Goal: Task Accomplishment & Management: Use online tool/utility

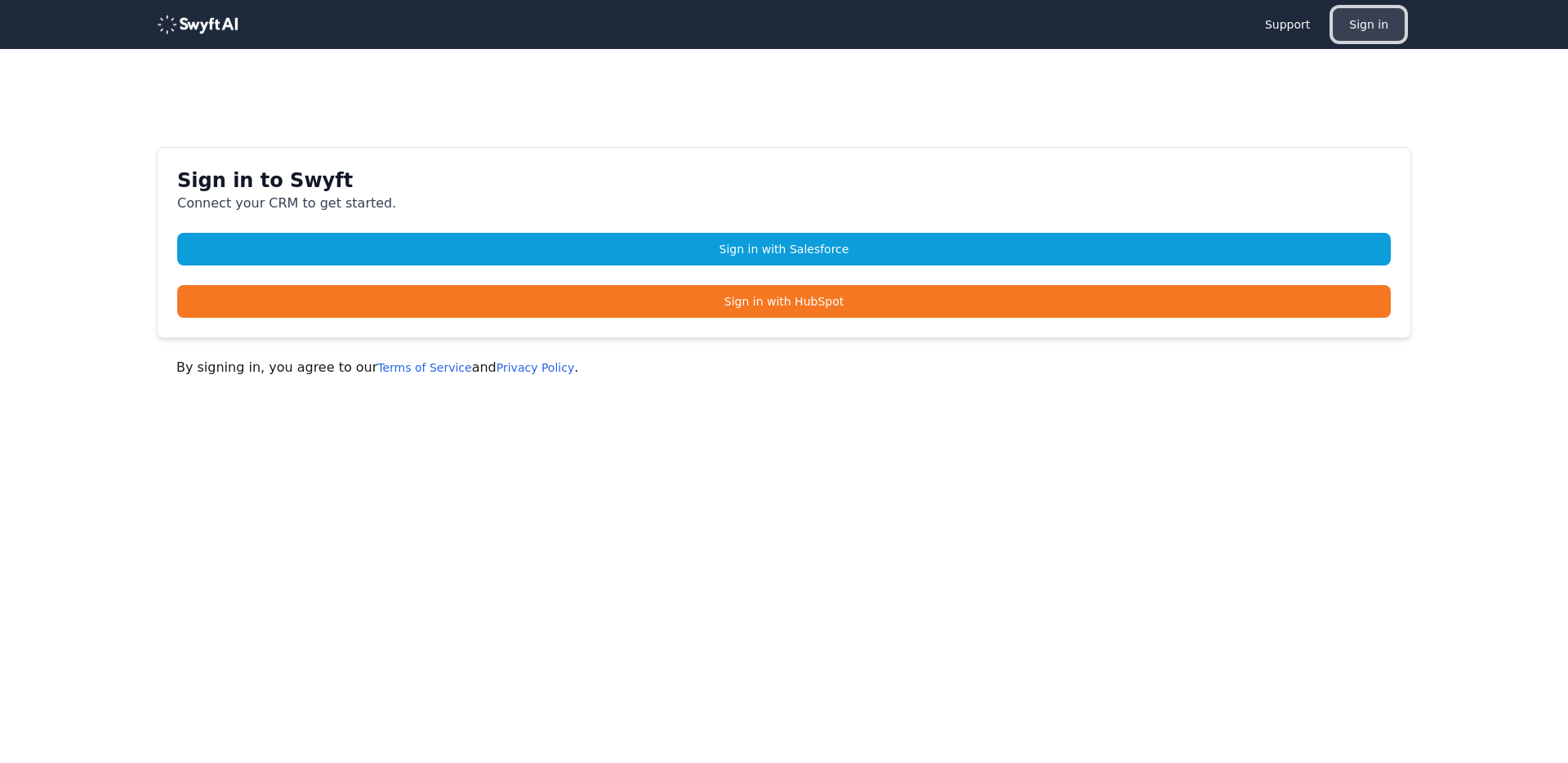
click at [1351, 29] on button "Sign in" at bounding box center [1368, 24] width 72 height 33
click at [1362, 13] on button "Sign in" at bounding box center [1368, 24] width 72 height 33
click at [549, 528] on html "Support Sign in Sign in to Swyft Connect your CRM to get started. Sign in with …" at bounding box center [784, 263] width 1568 height 528
drag, startPoint x: 751, startPoint y: 644, endPoint x: 988, endPoint y: 384, distance: 351.8
click at [752, 528] on html "Support Sign in Sign in to Swyft Connect your CRM to get started. Sign in with …" at bounding box center [784, 263] width 1568 height 528
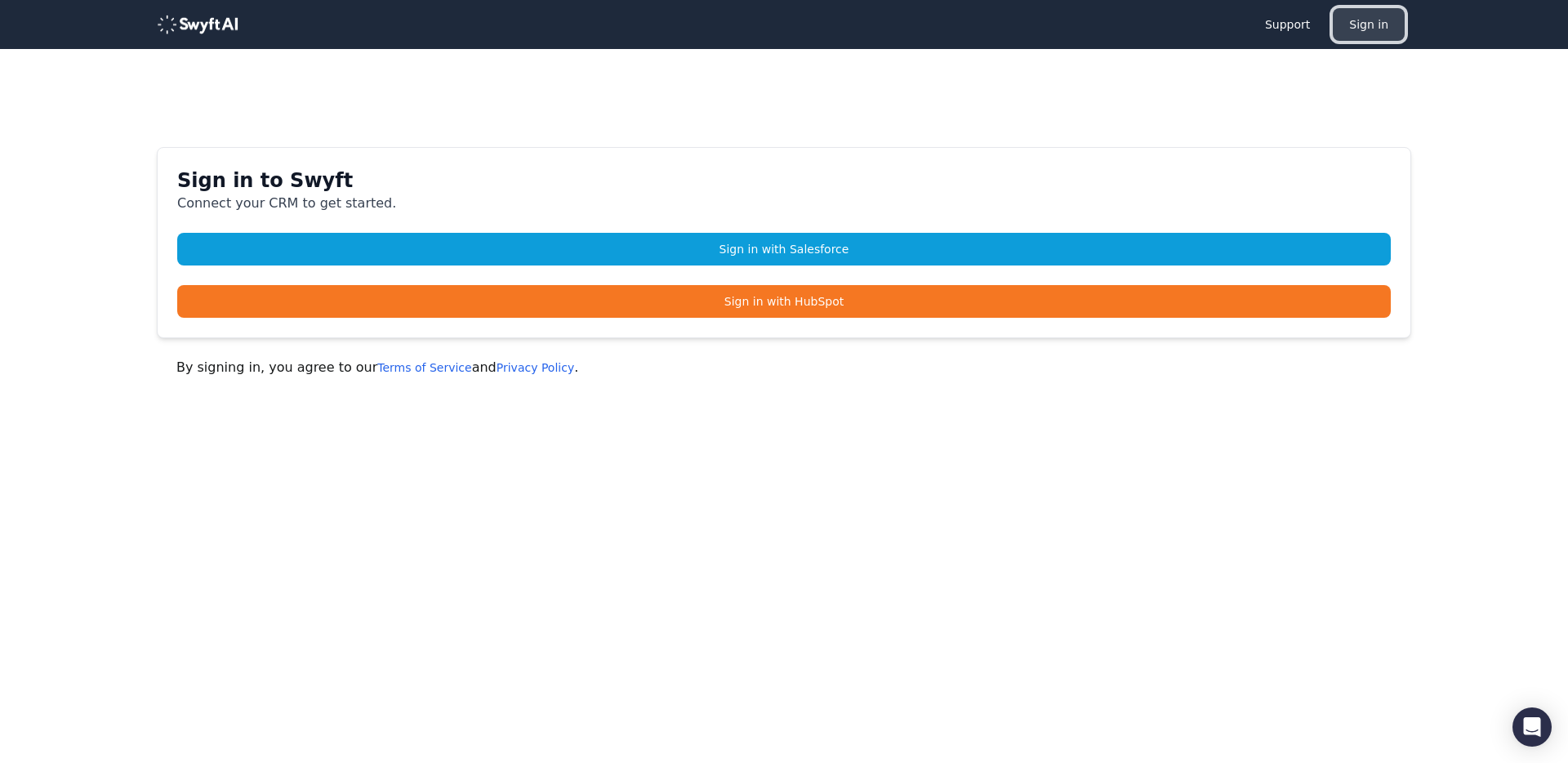
click at [1349, 28] on button "Sign in" at bounding box center [1368, 24] width 72 height 33
click at [1370, 23] on button "Sign in" at bounding box center [1368, 24] width 72 height 33
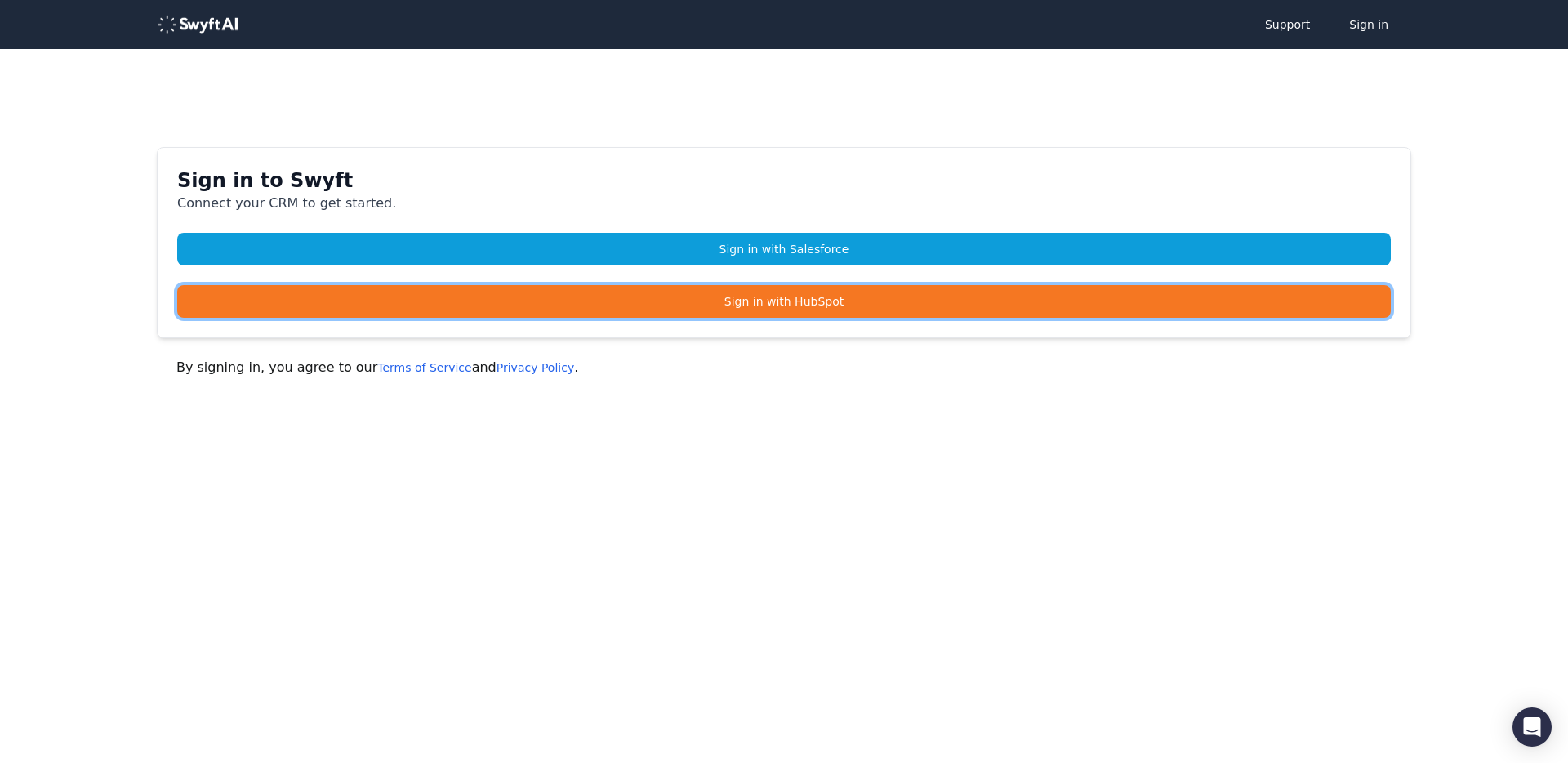
click at [926, 304] on link "Sign in with HubSpot" at bounding box center [783, 301] width 1213 height 33
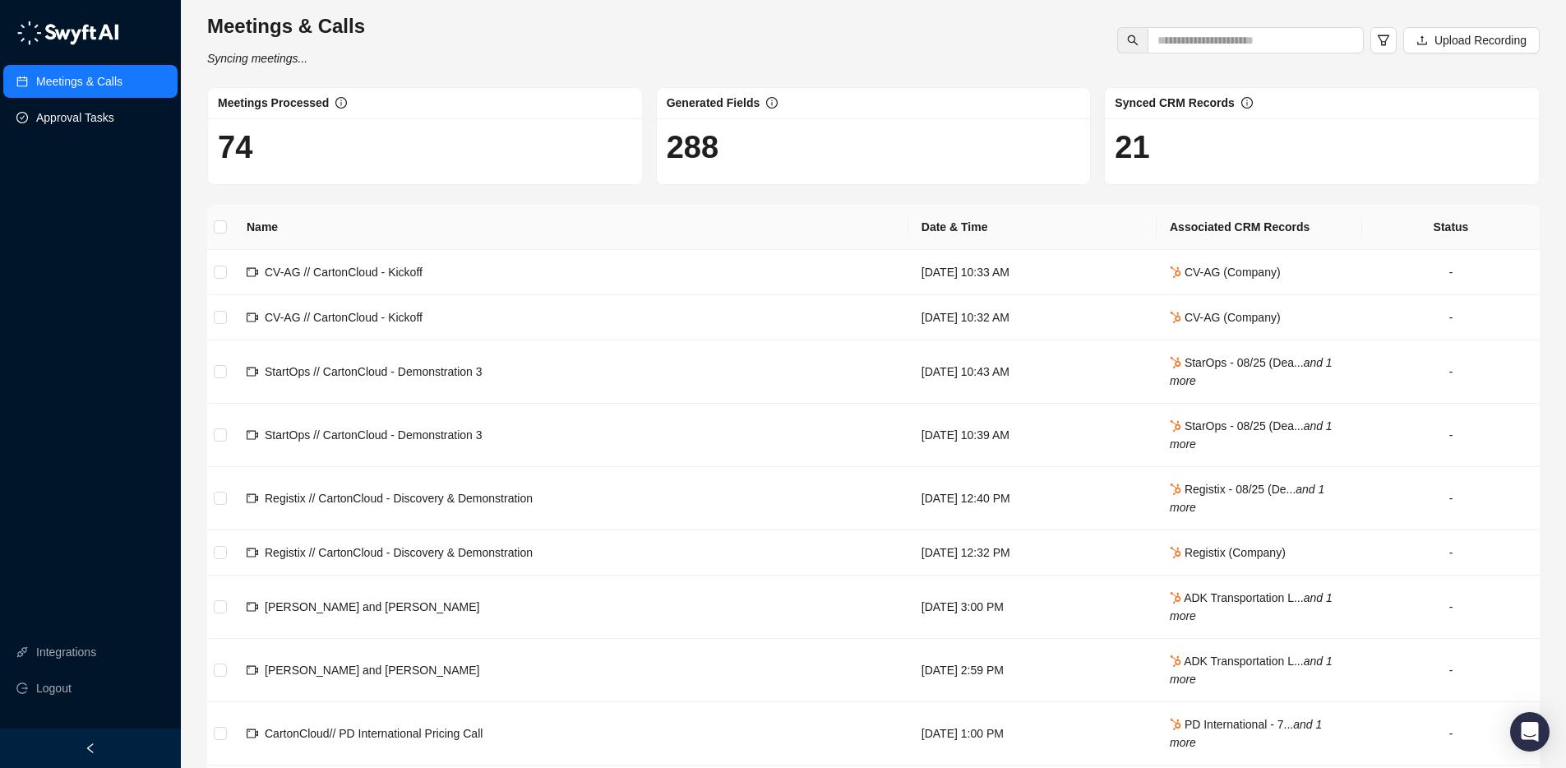
click at [114, 113] on link "Approval Tasks" at bounding box center [75, 117] width 78 height 33
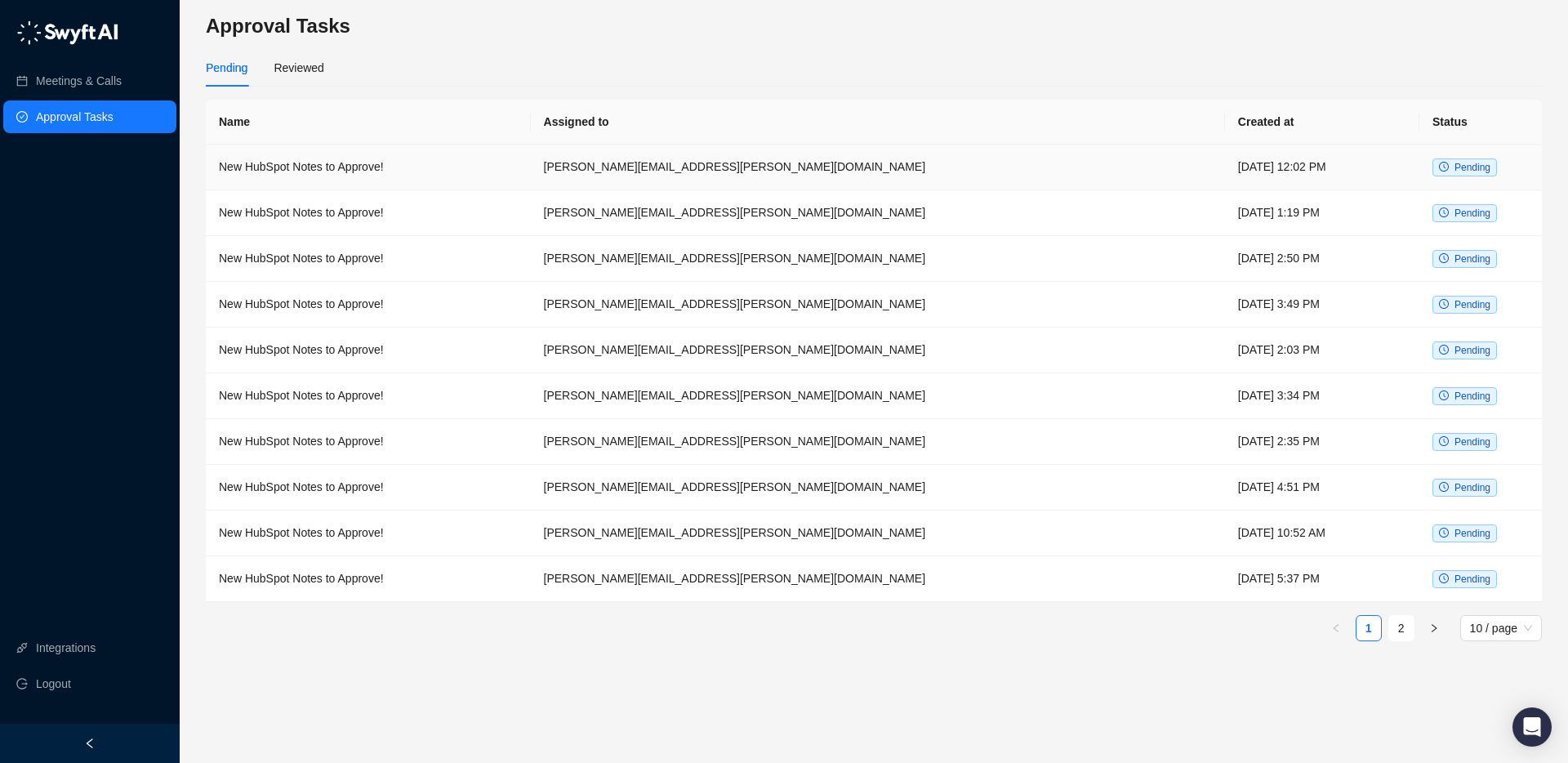
click at [460, 172] on td "New HubSpot Notes to Approve!" at bounding box center [368, 167] width 325 height 46
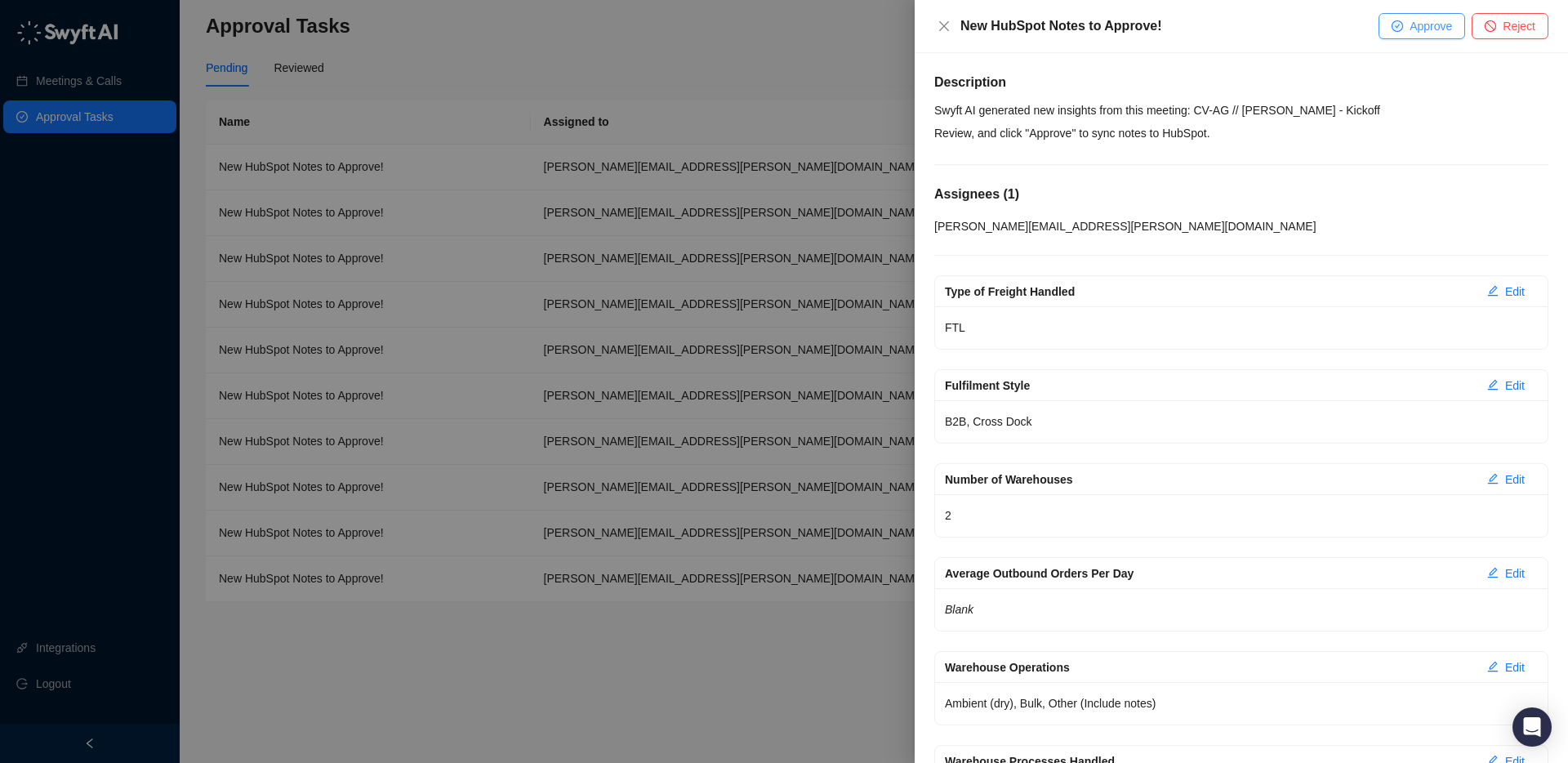
click at [1432, 21] on span "Approve" at bounding box center [1430, 26] width 43 height 18
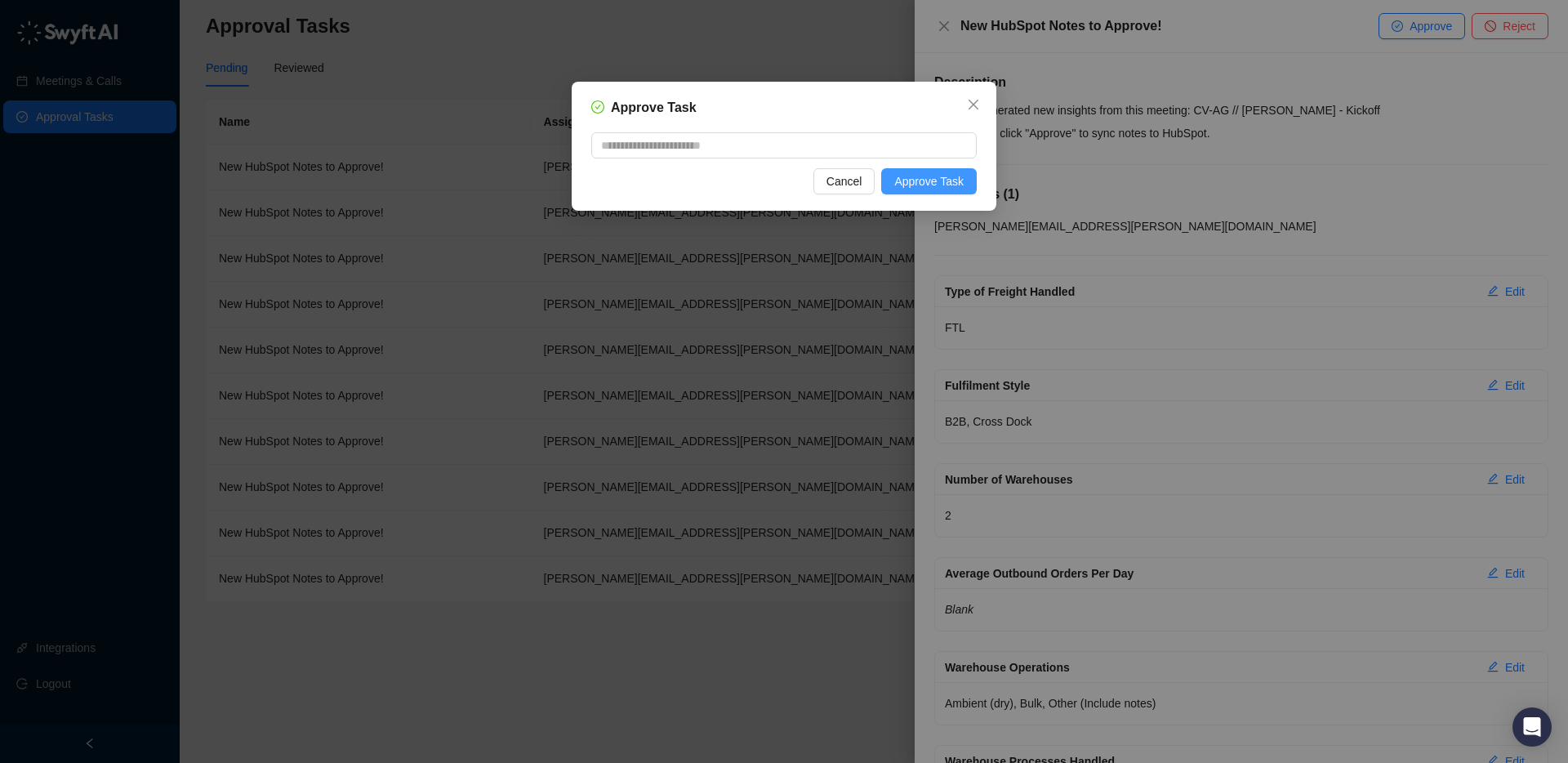
click at [911, 178] on span "Approve Task" at bounding box center [929, 181] width 70 height 18
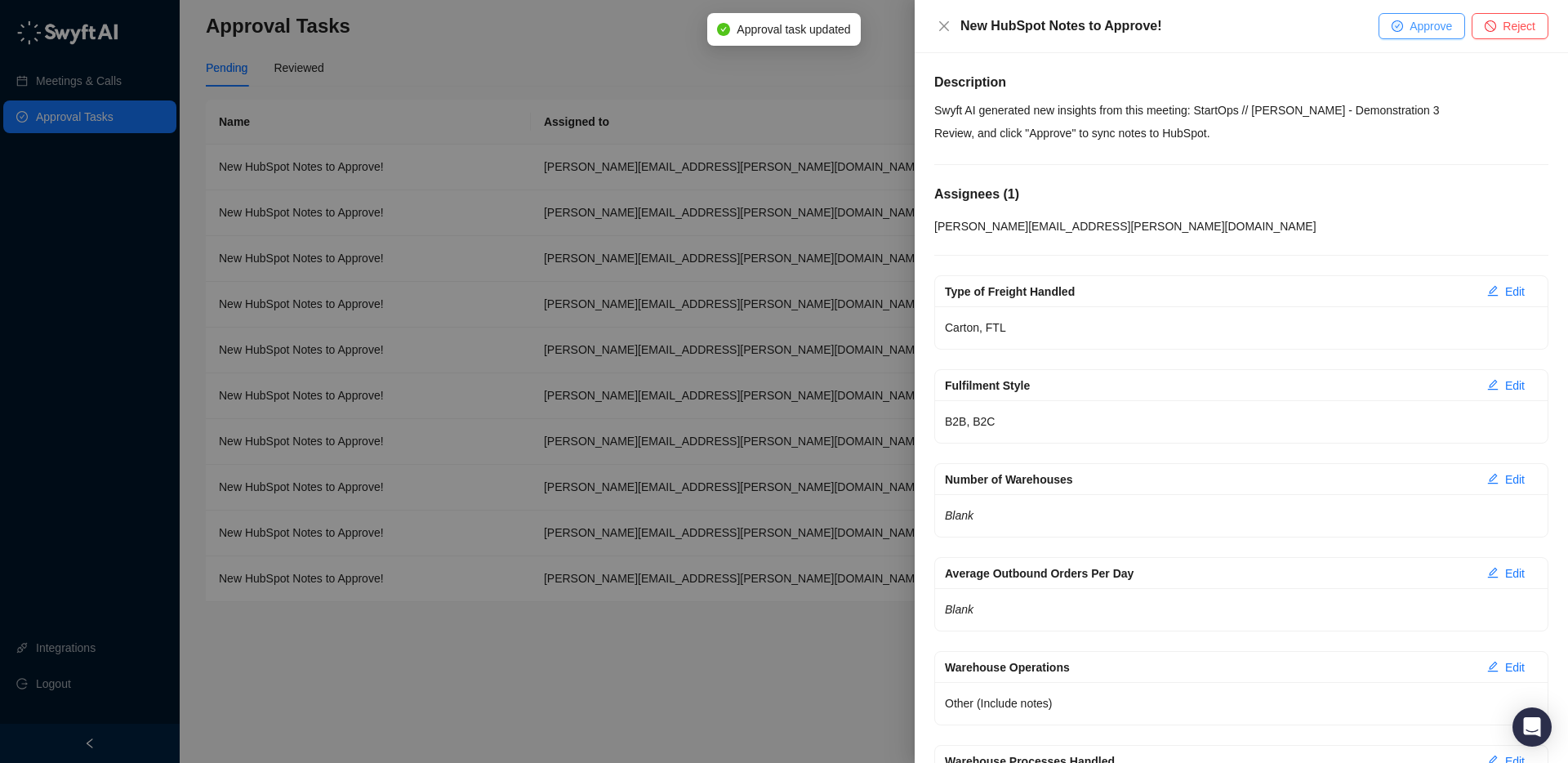
click at [1432, 30] on span "Approve" at bounding box center [1430, 26] width 43 height 18
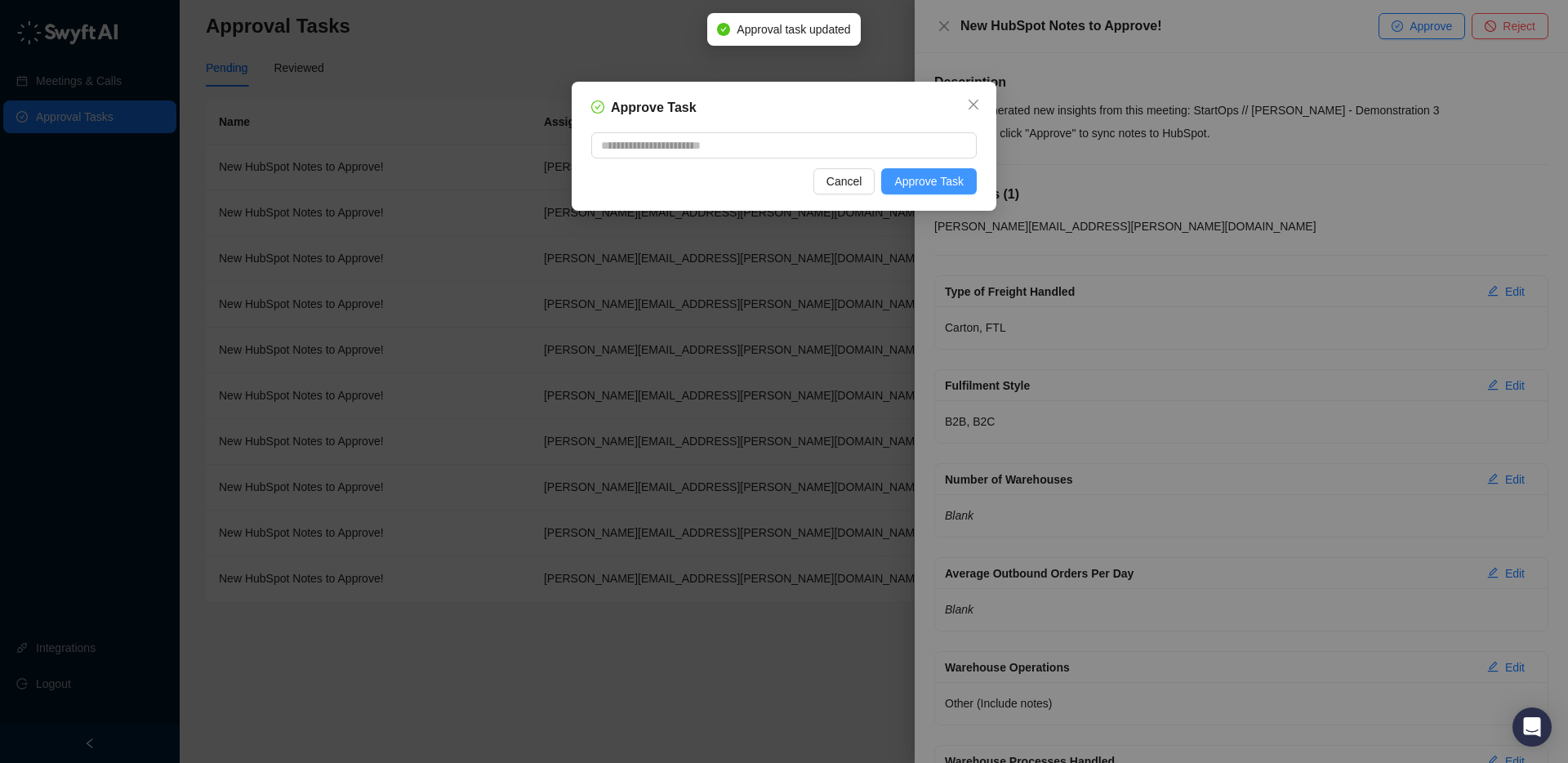
click at [952, 179] on span "Approve Task" at bounding box center [929, 181] width 70 height 18
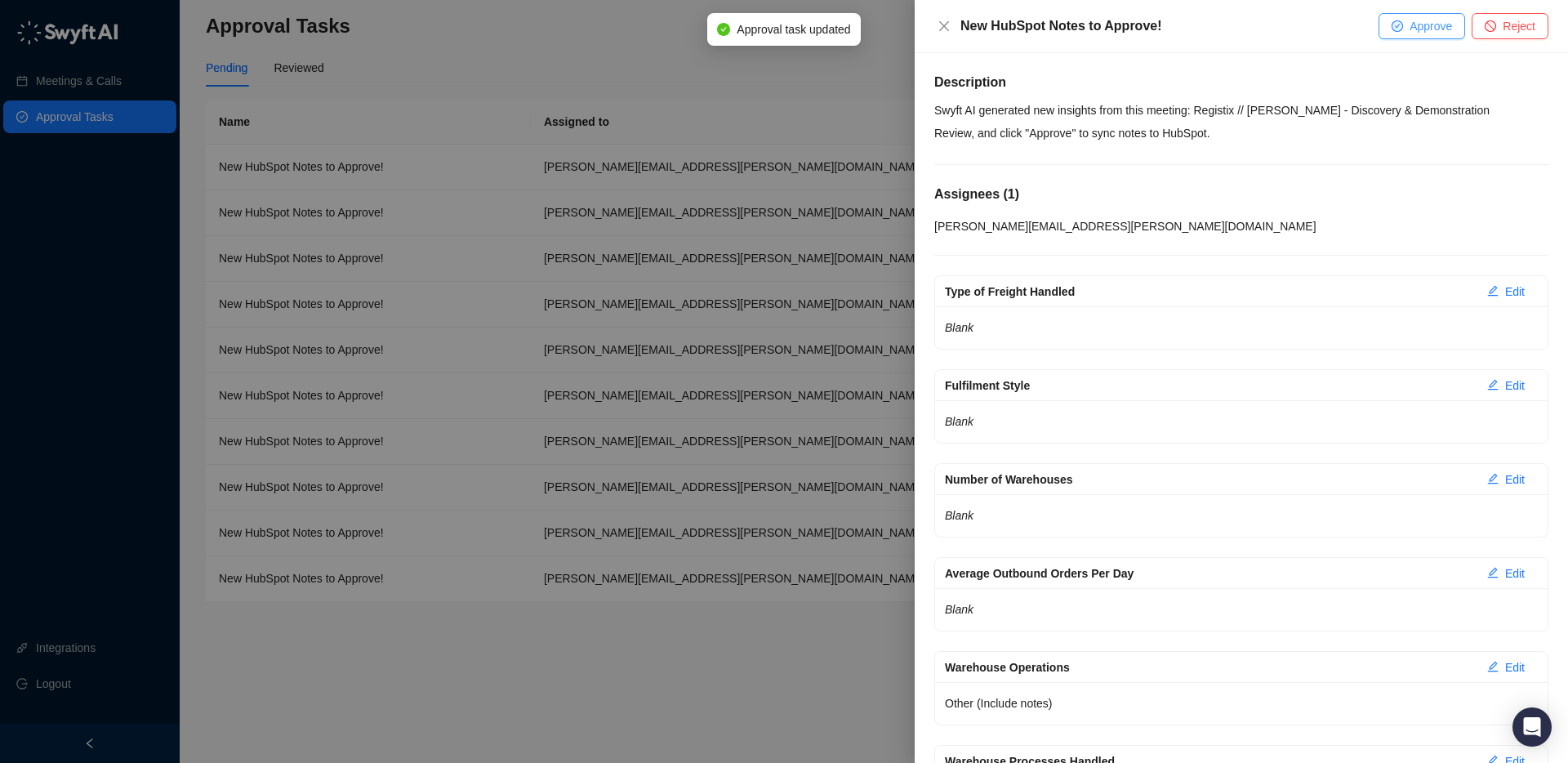
click at [1431, 35] on span "Approve" at bounding box center [1430, 26] width 43 height 18
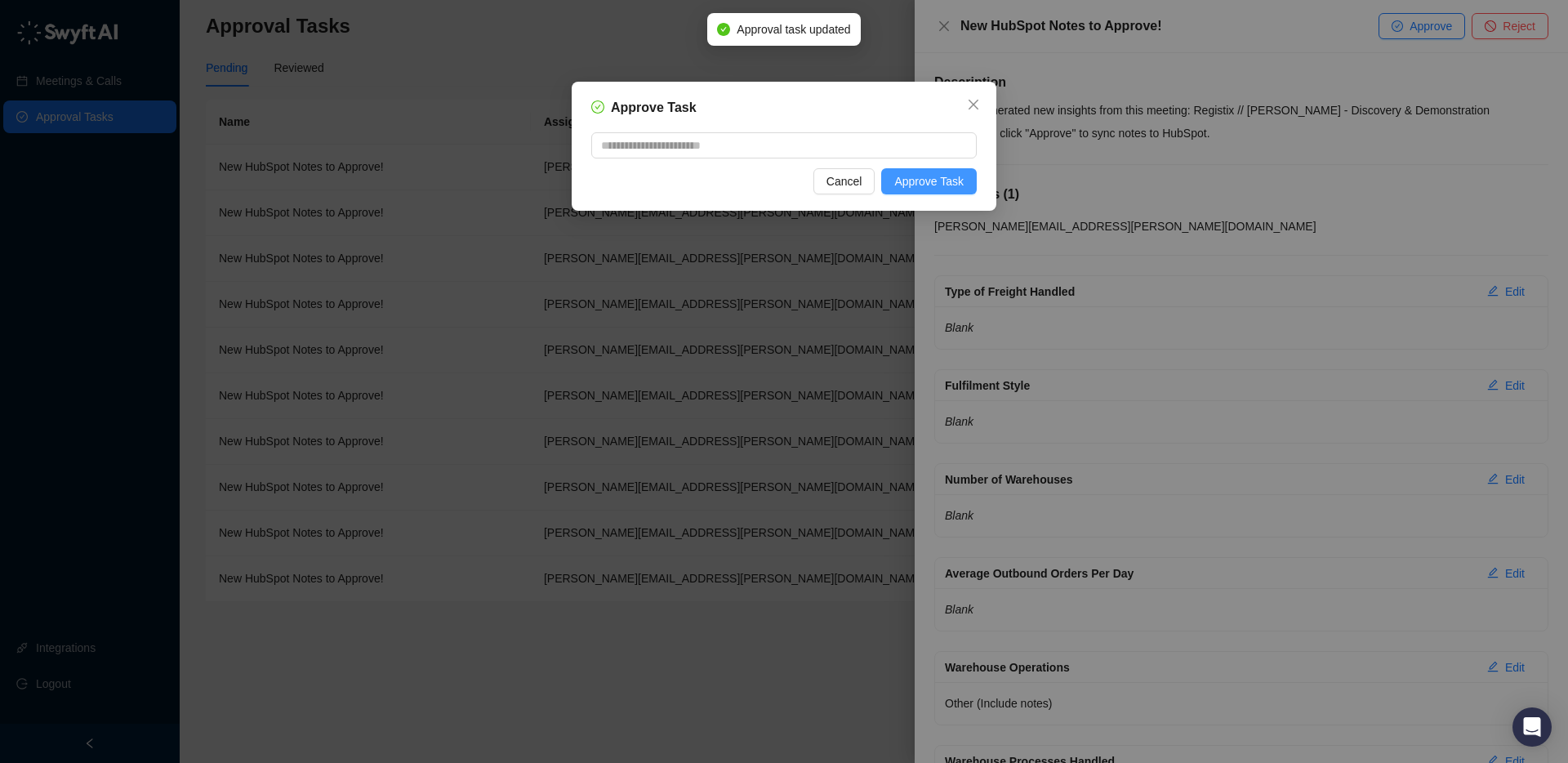
click at [955, 188] on span "Approve Task" at bounding box center [929, 181] width 70 height 18
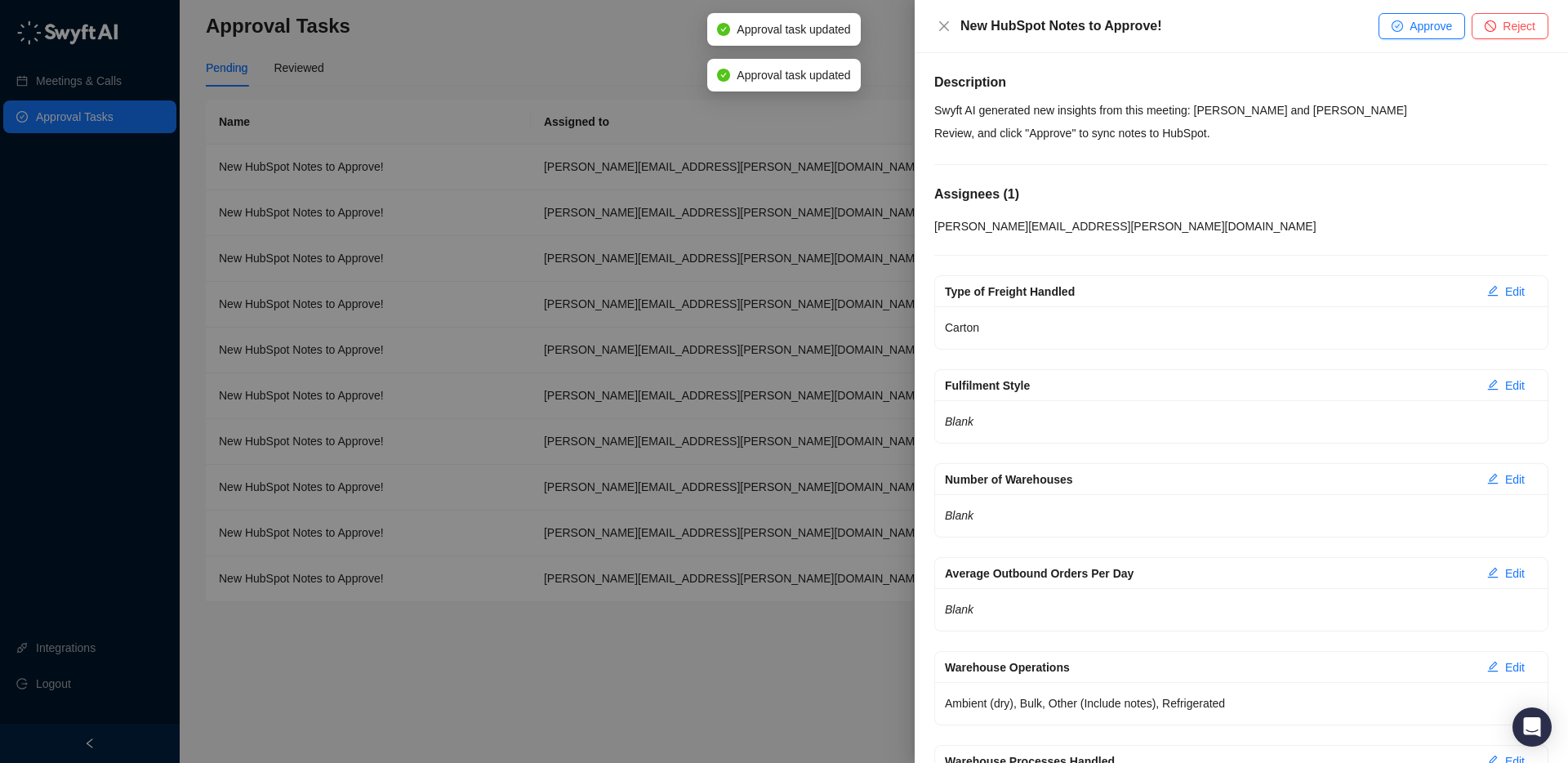
click at [843, 694] on div at bounding box center [784, 382] width 1568 height 763
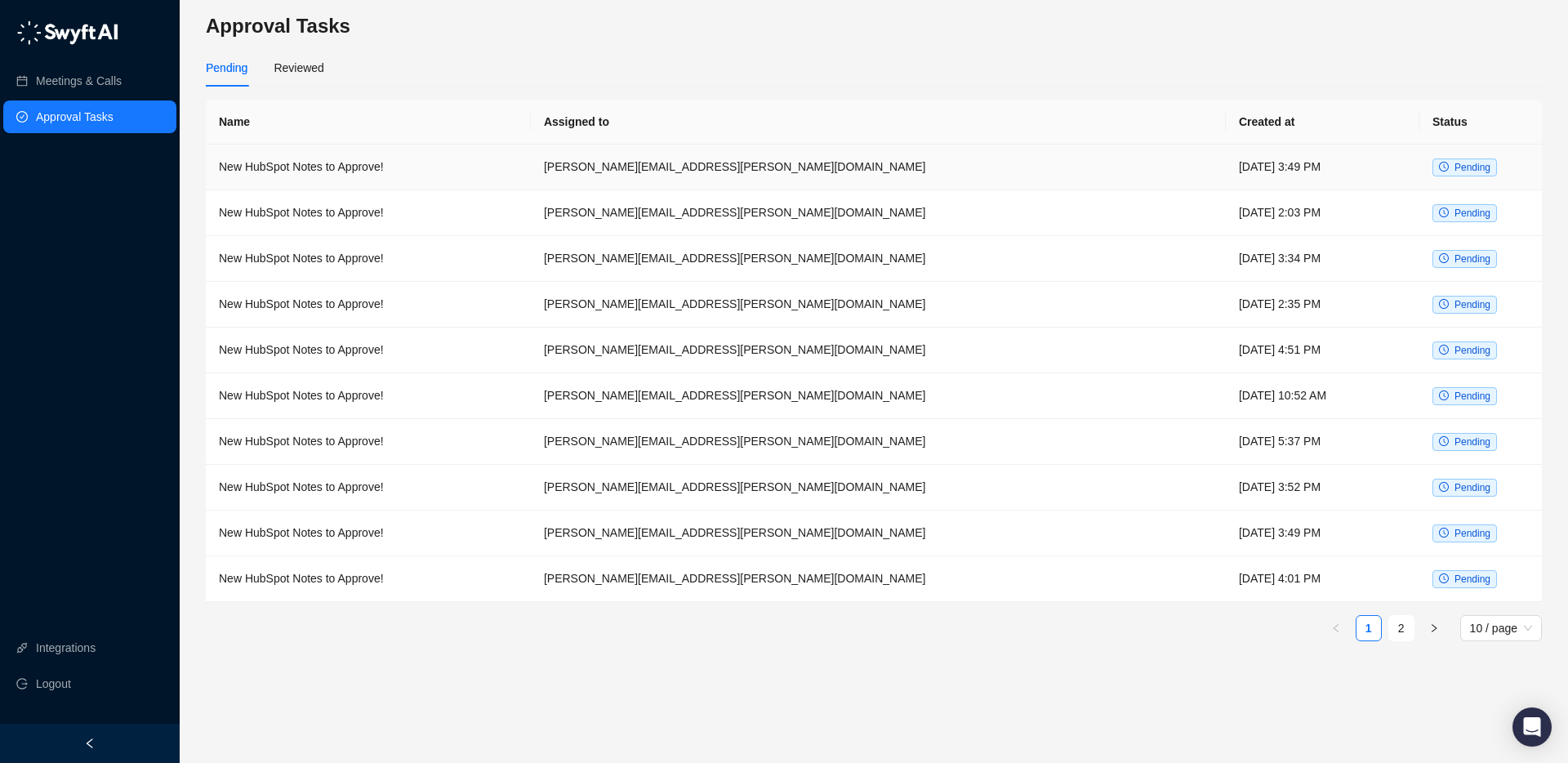
click at [1361, 186] on td "[DATE] 3:49 PM" at bounding box center [1323, 167] width 194 height 46
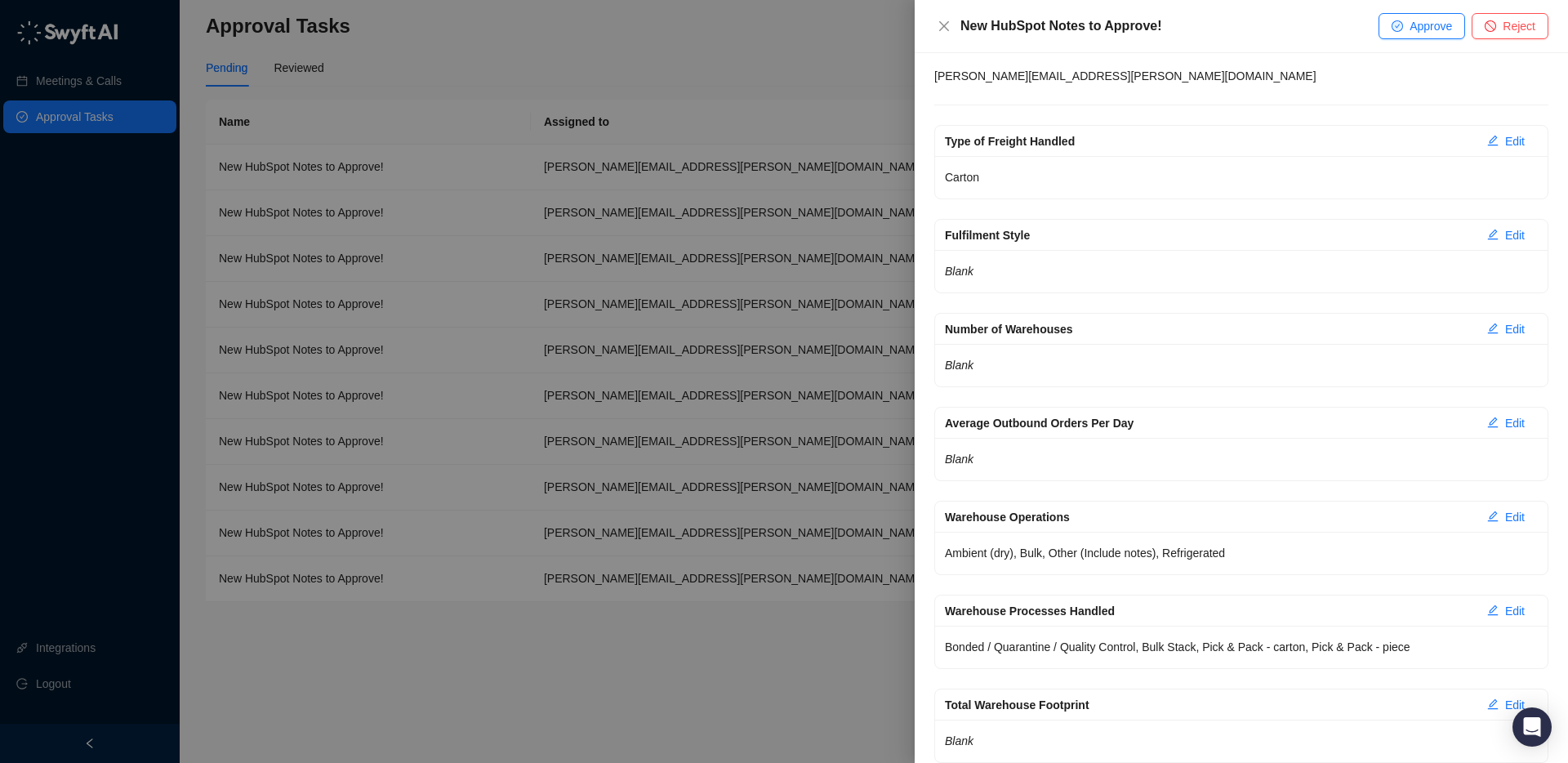
scroll to position [226, 0]
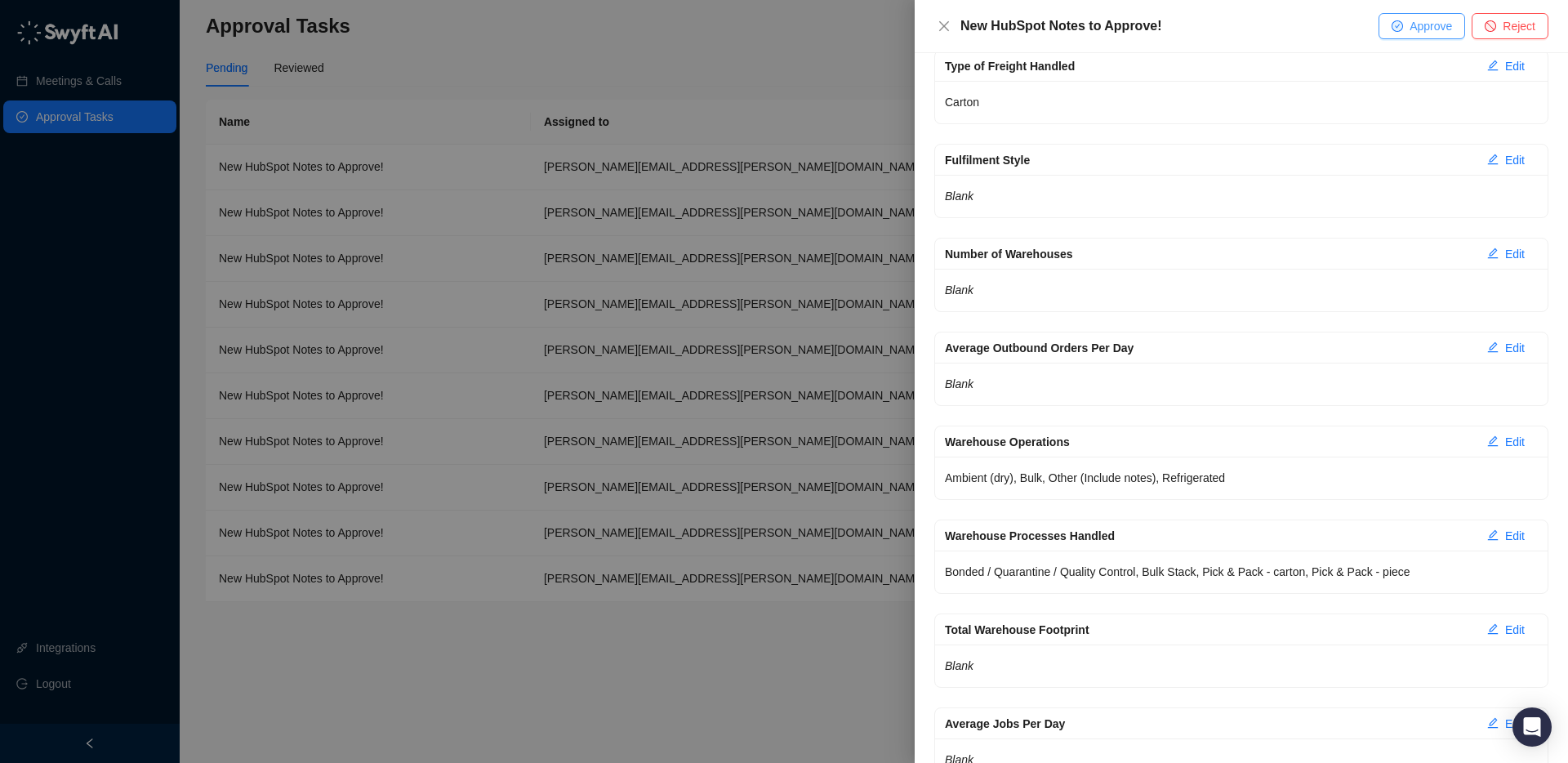
click at [1418, 24] on span "Approve" at bounding box center [1430, 26] width 43 height 18
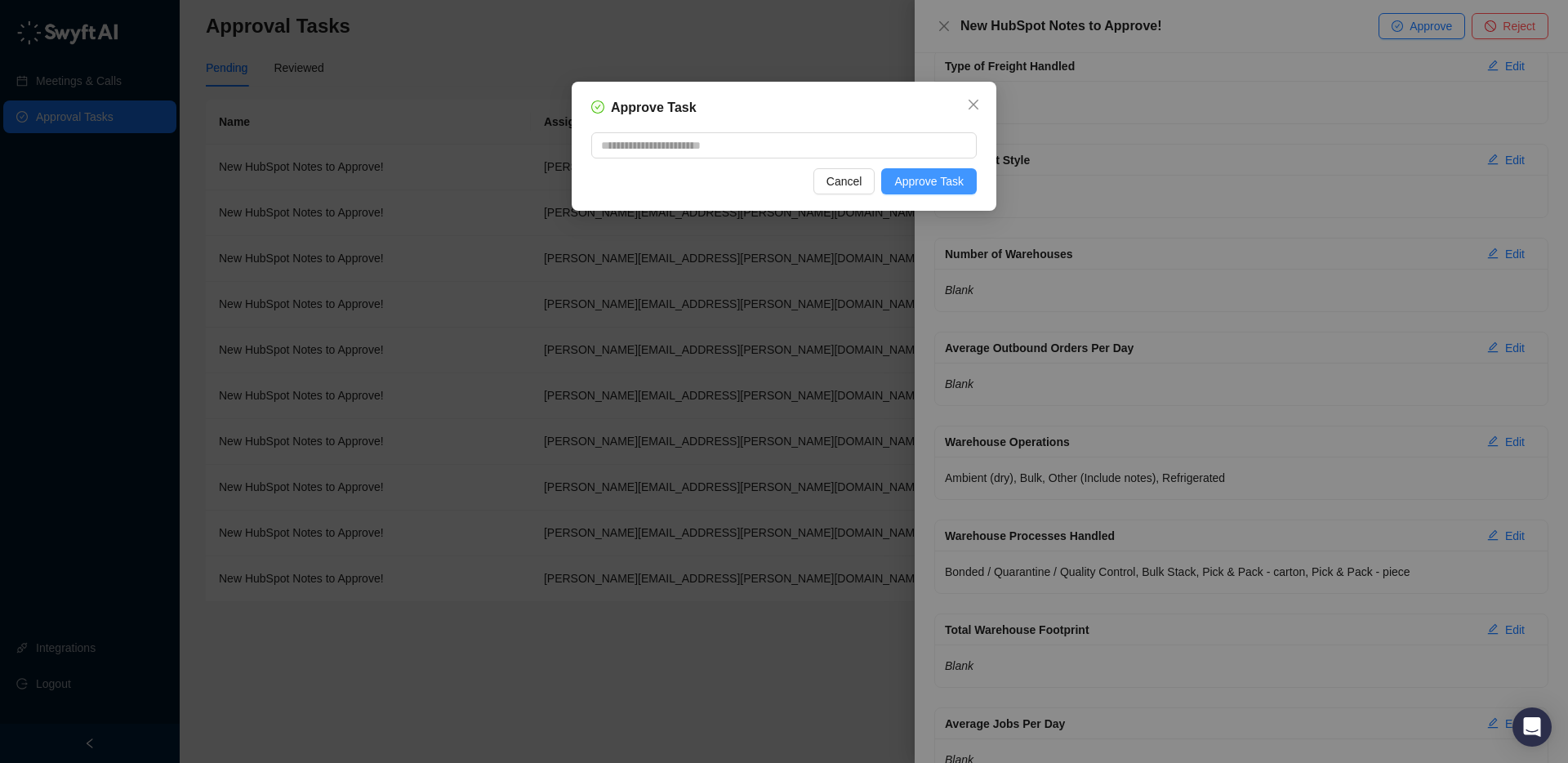
click at [927, 177] on span "Approve Task" at bounding box center [929, 181] width 70 height 18
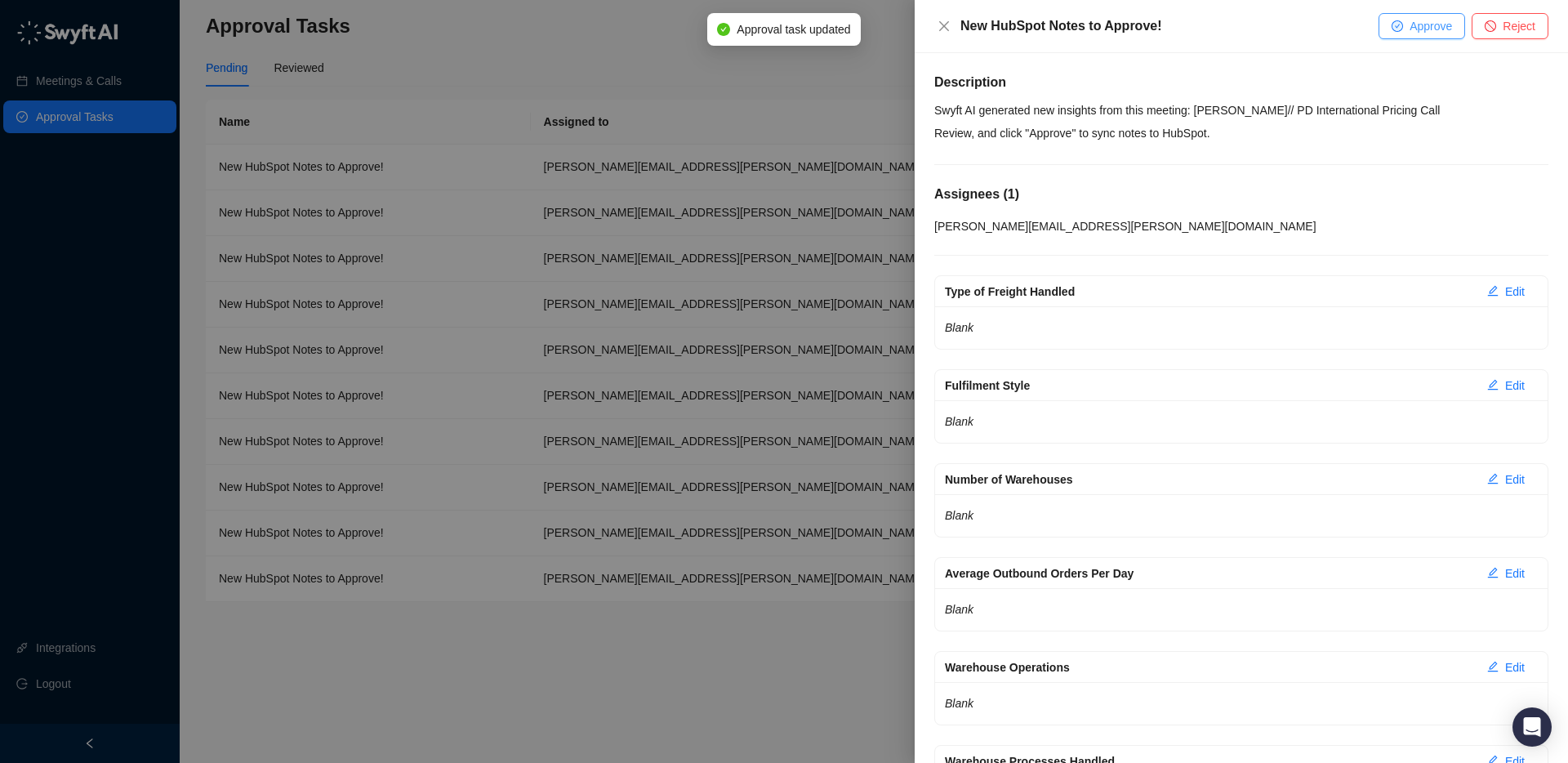
click at [1428, 29] on span "Approve" at bounding box center [1430, 26] width 43 height 18
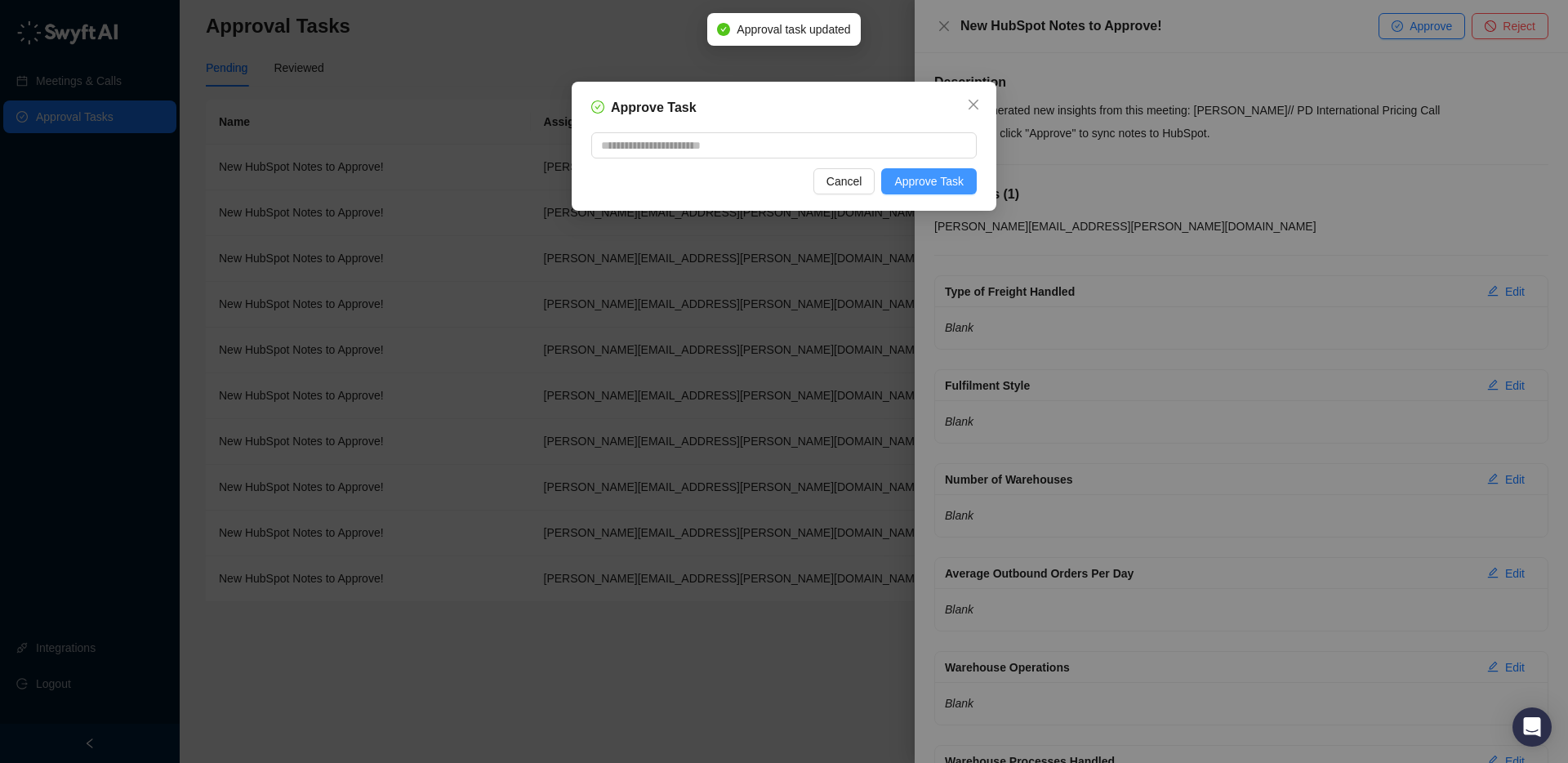
click at [939, 171] on button "Approve Task" at bounding box center [929, 181] width 95 height 26
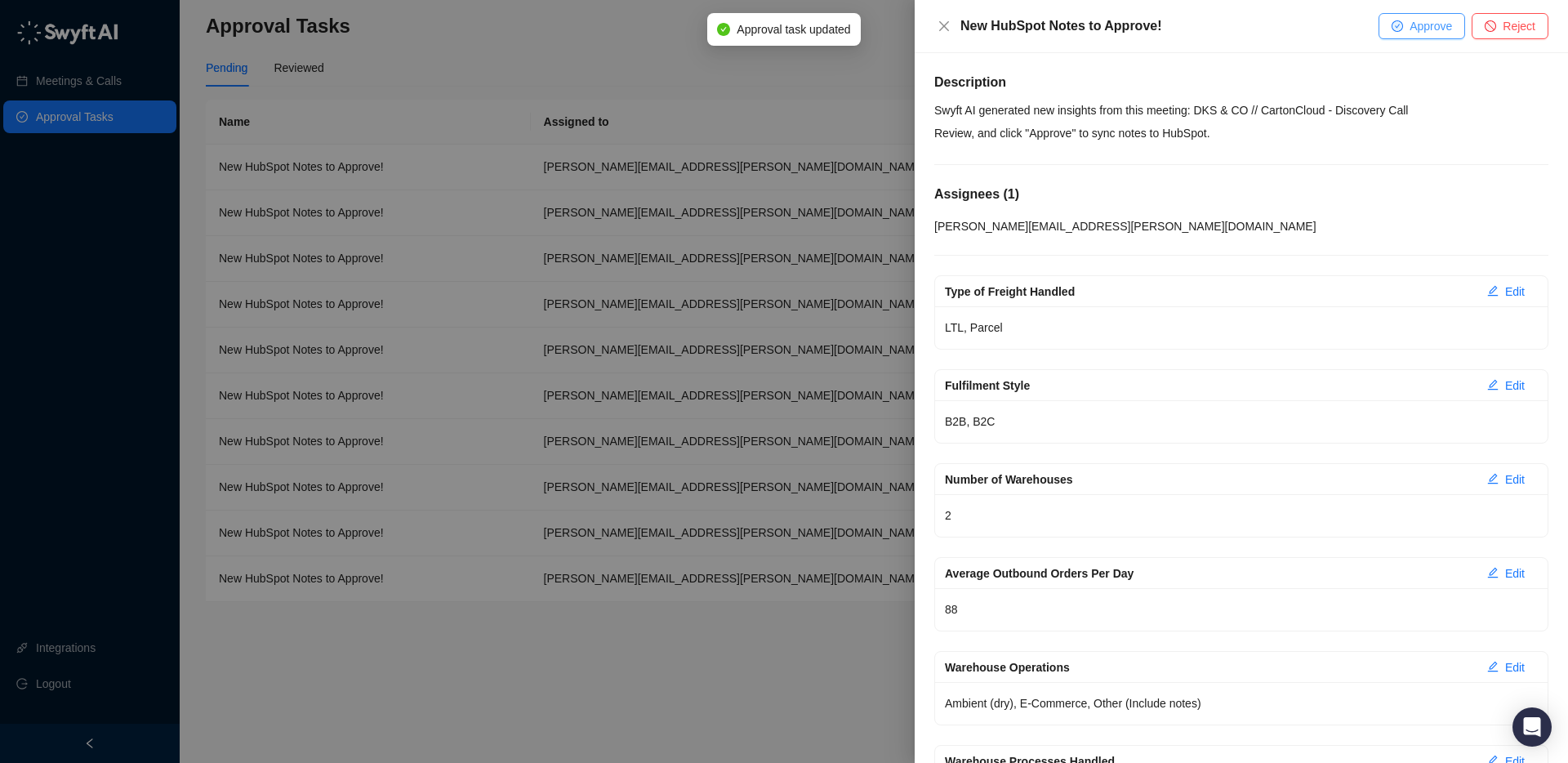
click at [1417, 18] on span "Approve" at bounding box center [1430, 26] width 43 height 18
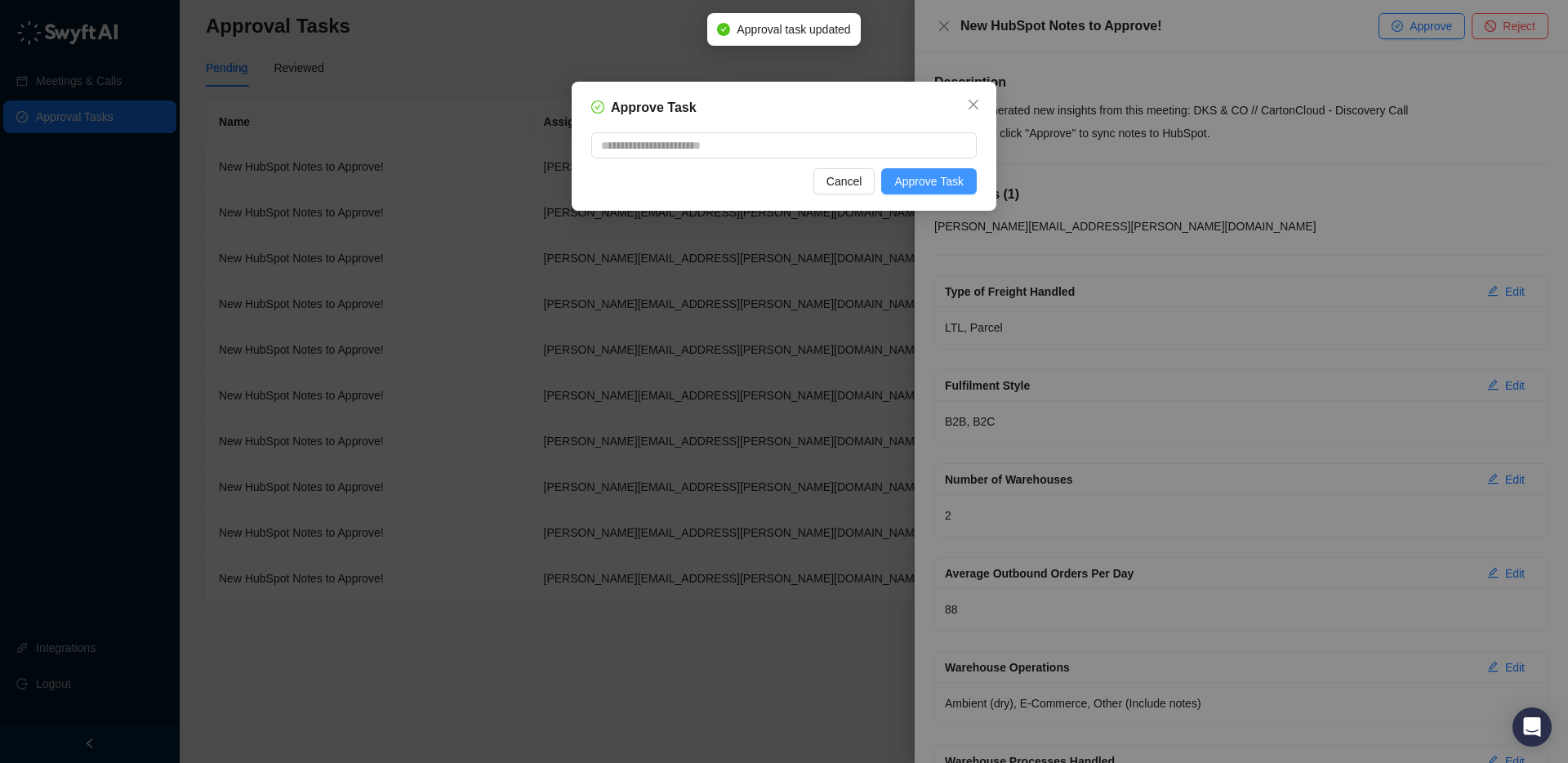
click at [955, 169] on button "Approve Task" at bounding box center [929, 181] width 95 height 26
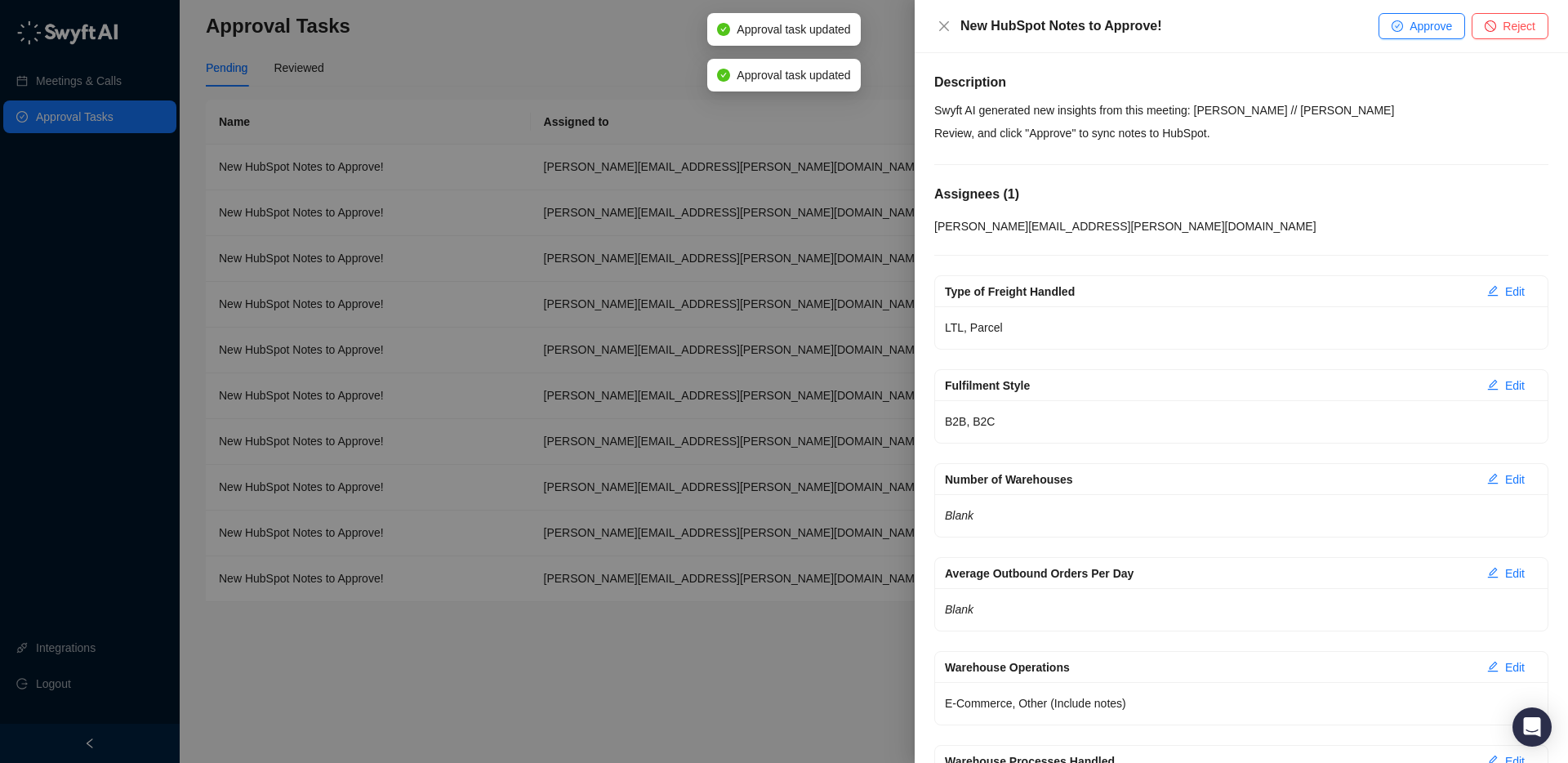
click at [1441, 25] on span "Approve" at bounding box center [1430, 26] width 43 height 18
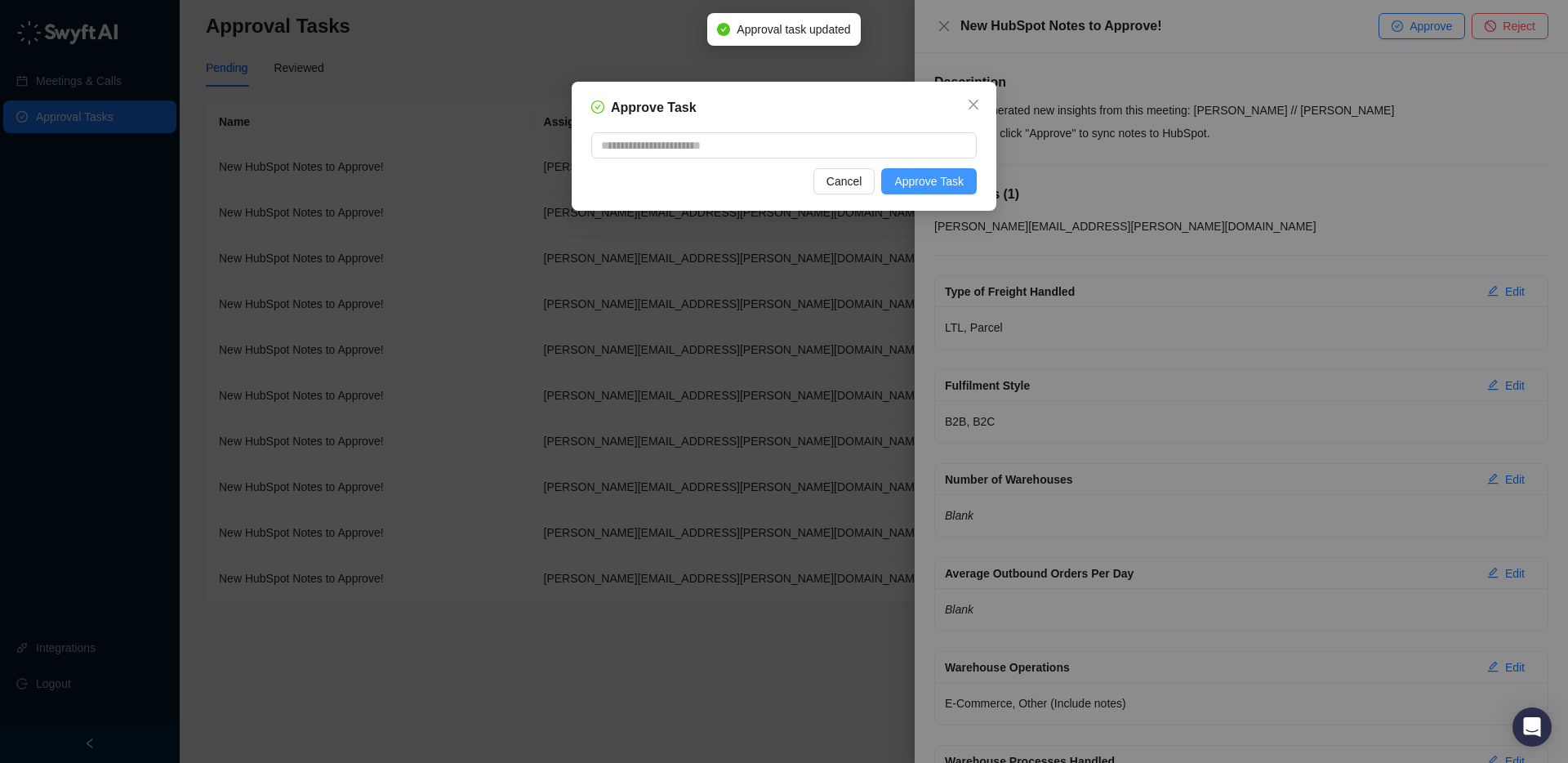
click at [946, 182] on span "Approve Task" at bounding box center [929, 181] width 70 height 18
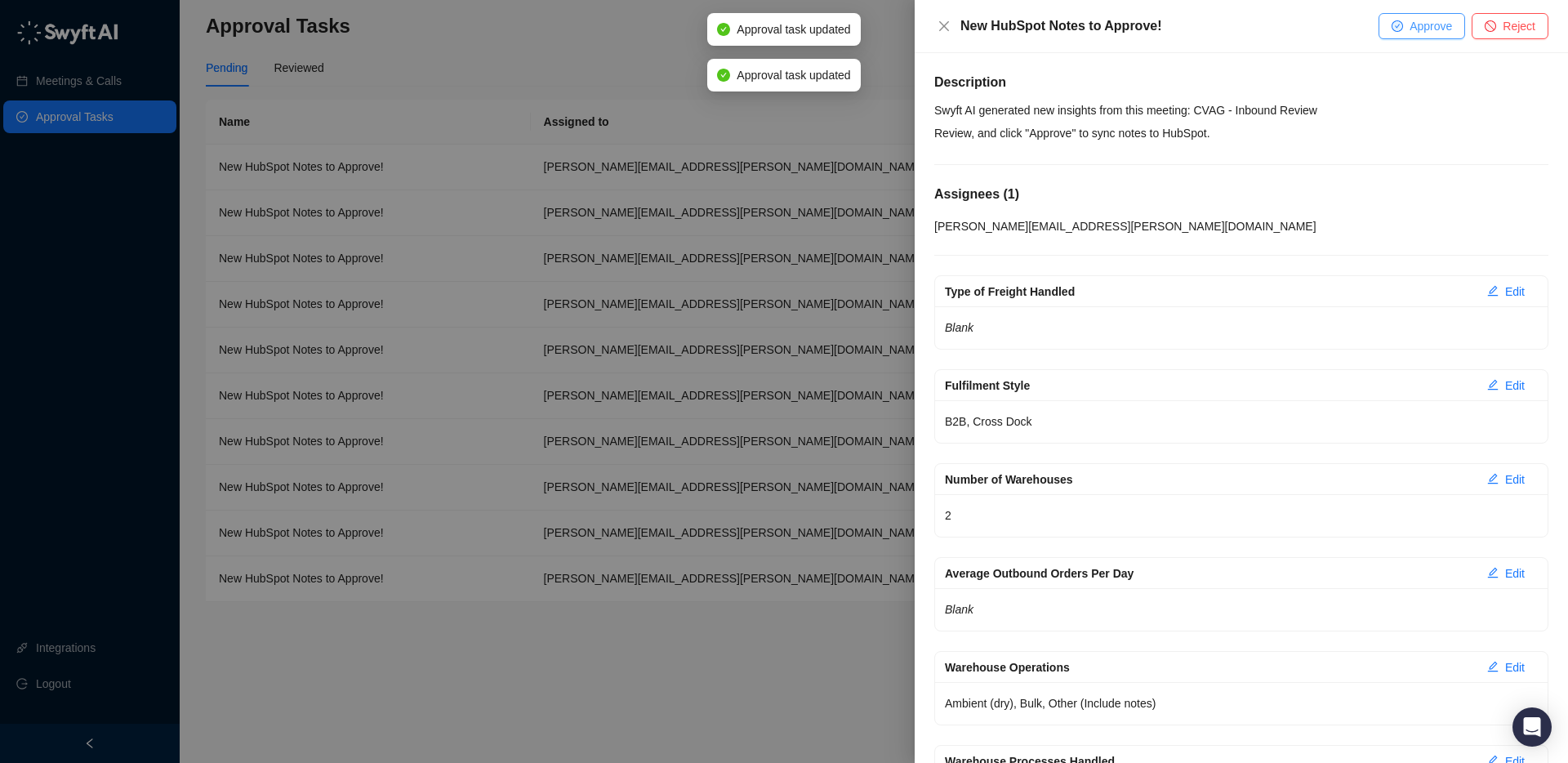
click at [1418, 36] on button "Approve" at bounding box center [1421, 26] width 86 height 26
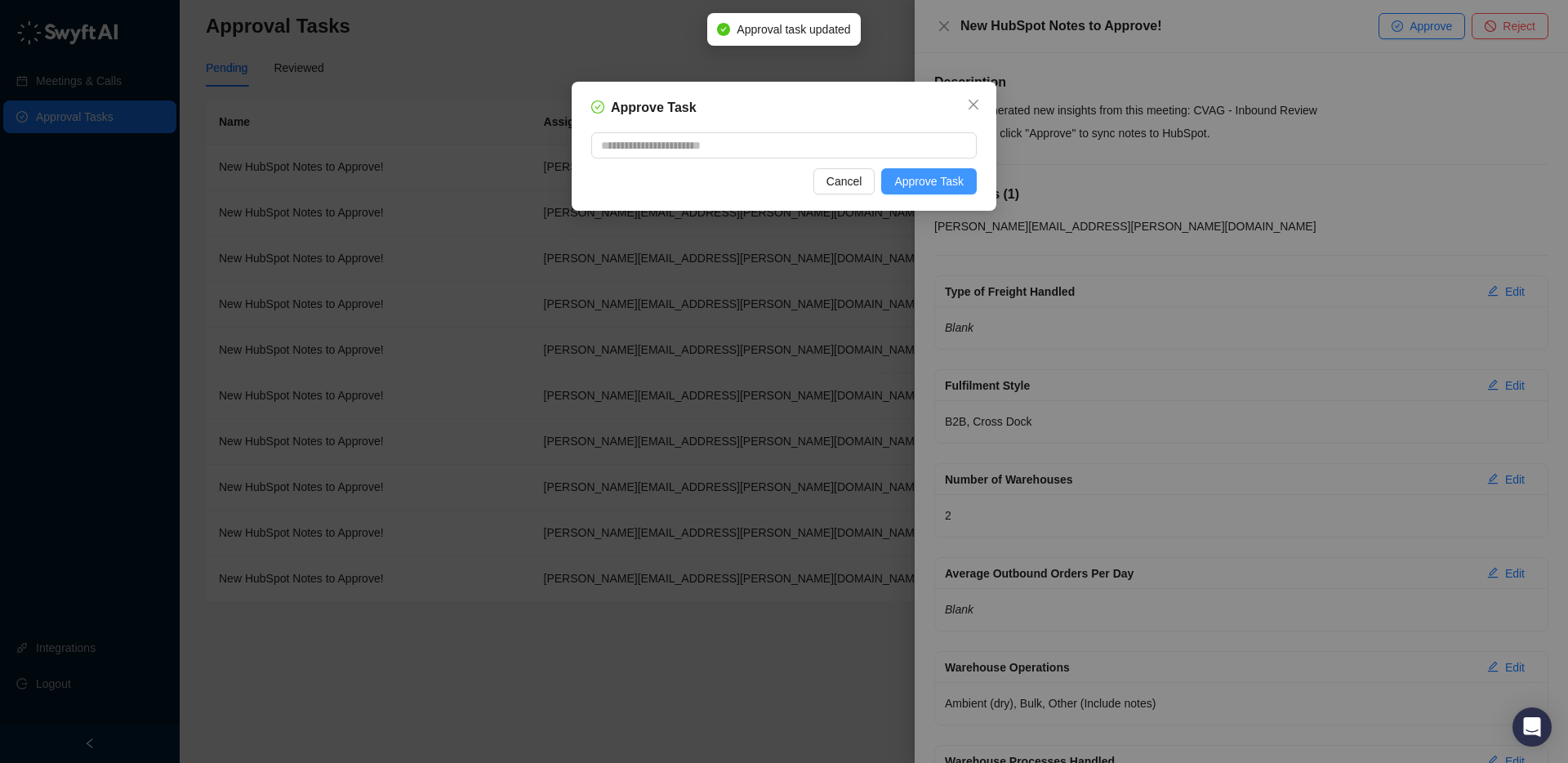
click at [921, 172] on button "Approve Task" at bounding box center [929, 181] width 95 height 26
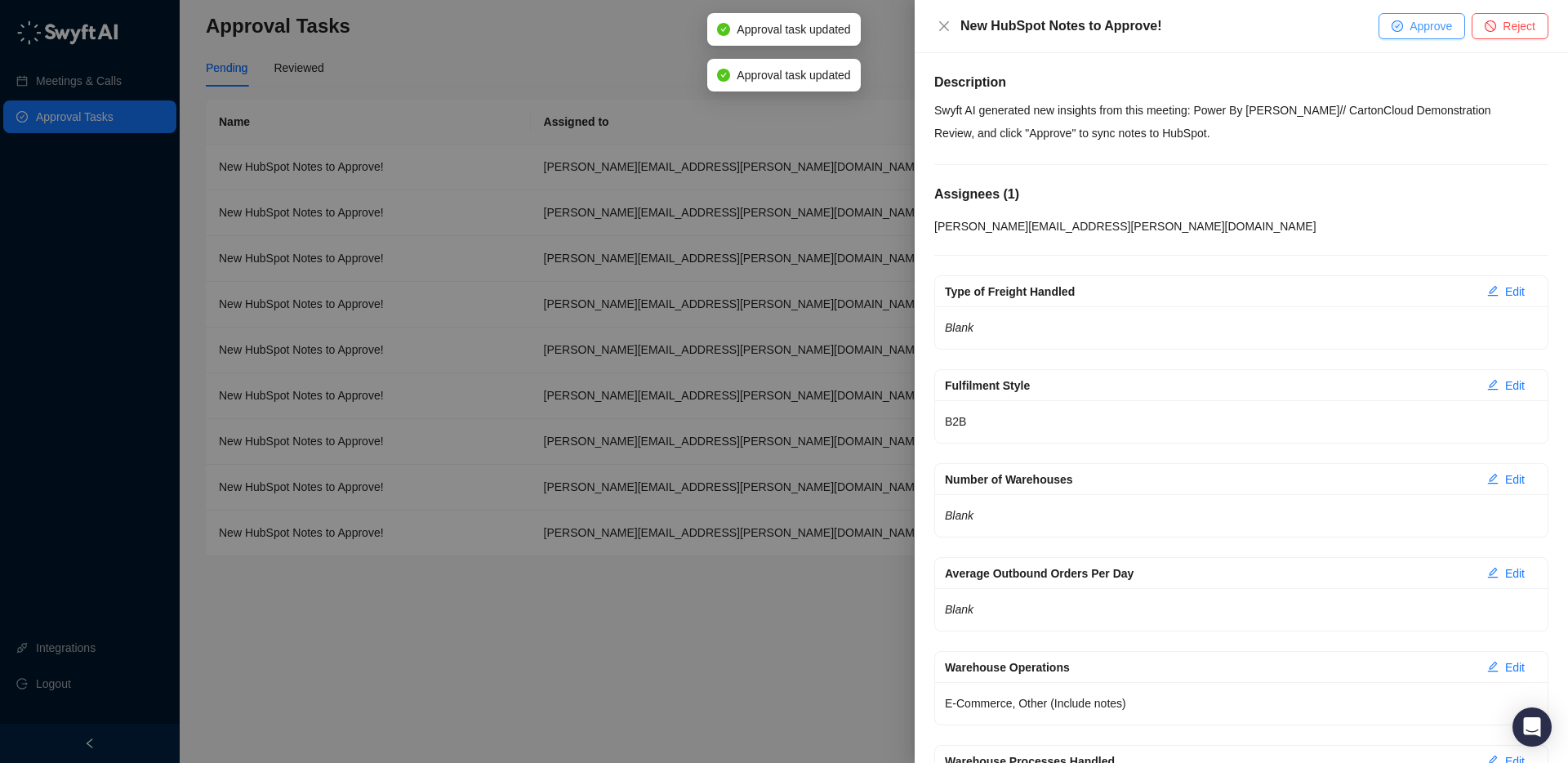
click at [1441, 36] on button "Approve" at bounding box center [1421, 26] width 86 height 26
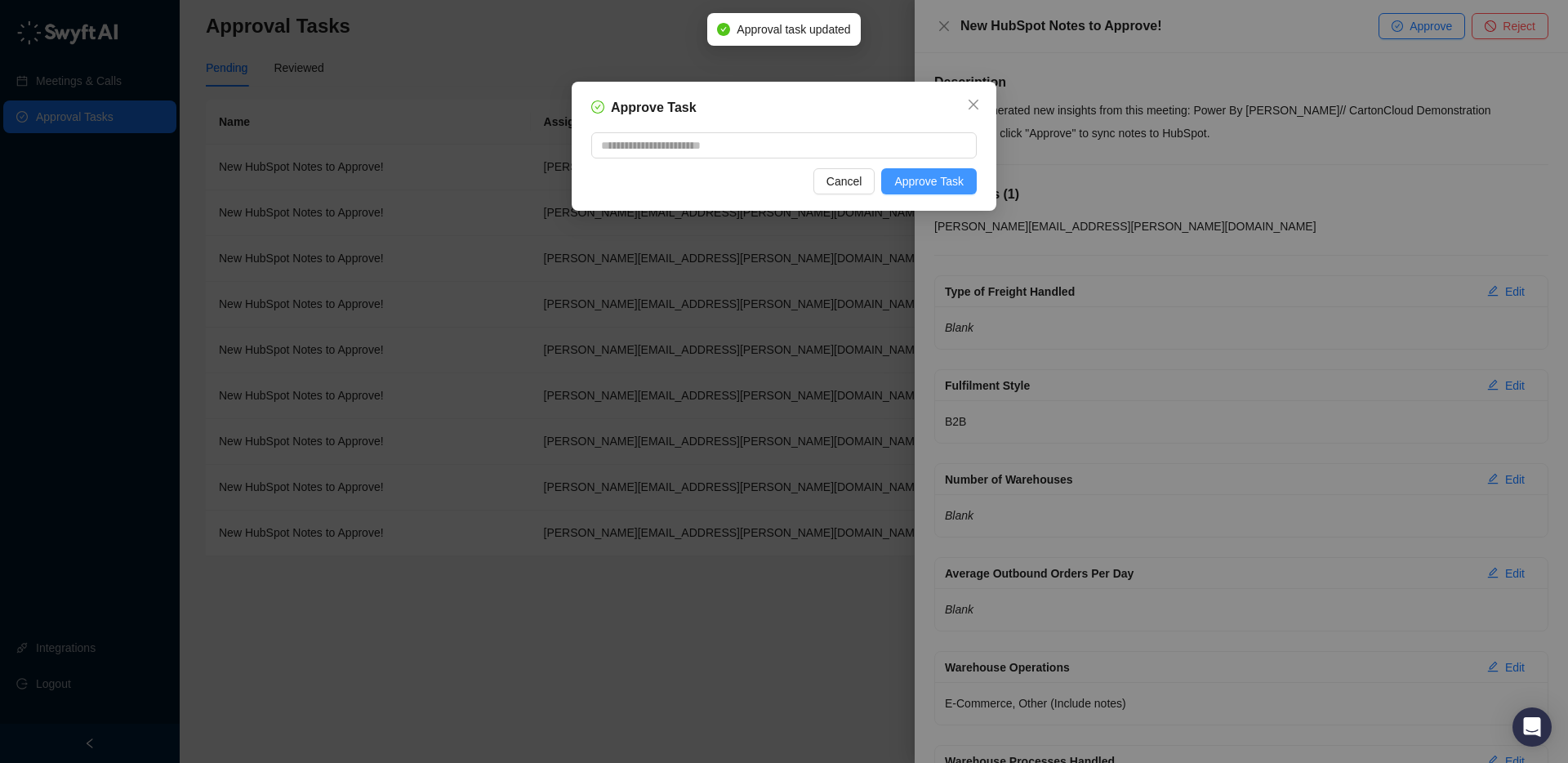
click at [942, 181] on span "Approve Task" at bounding box center [929, 181] width 70 height 18
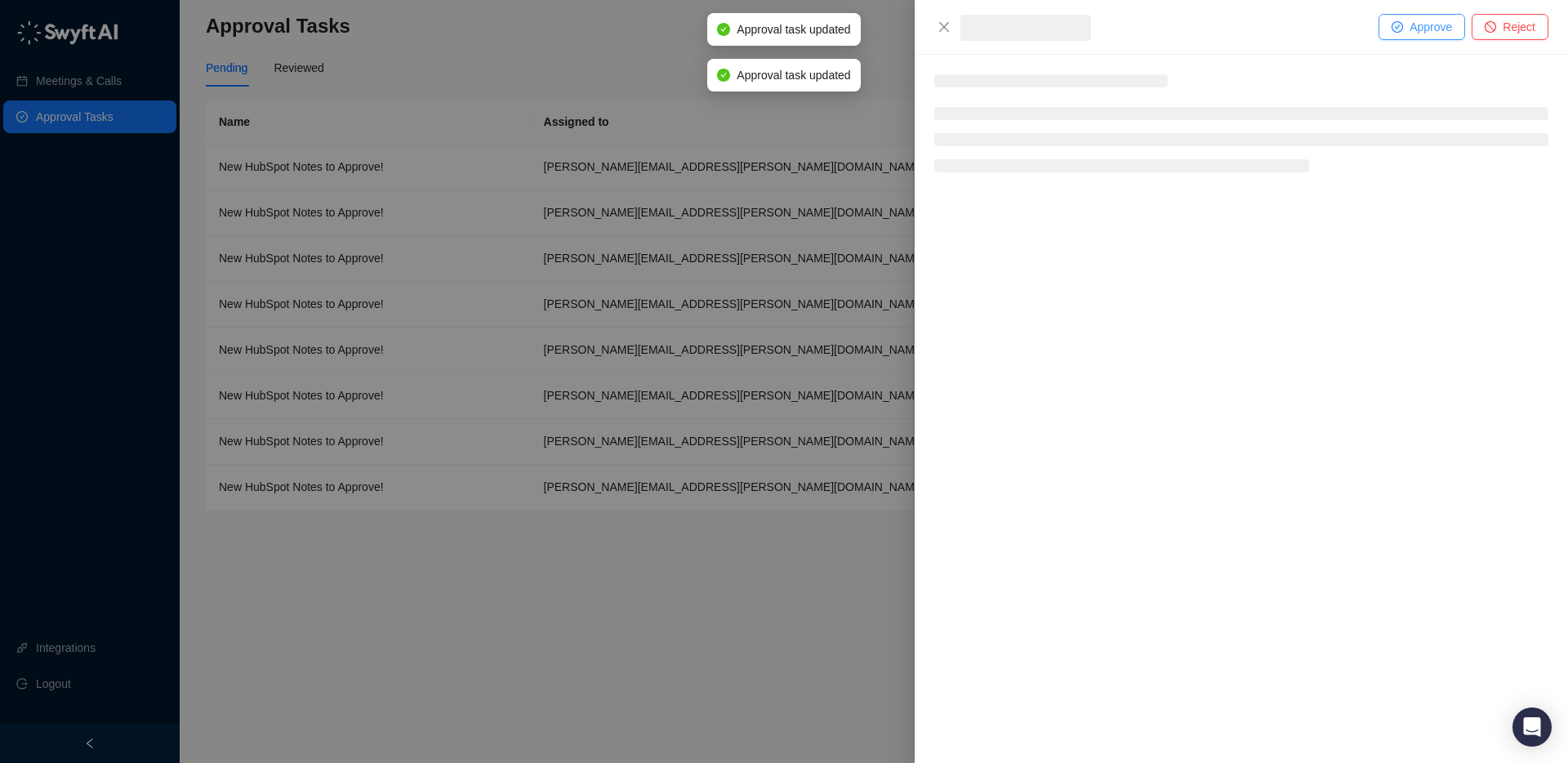
click at [1391, 31] on icon "check-circle" at bounding box center [1397, 27] width 12 height 12
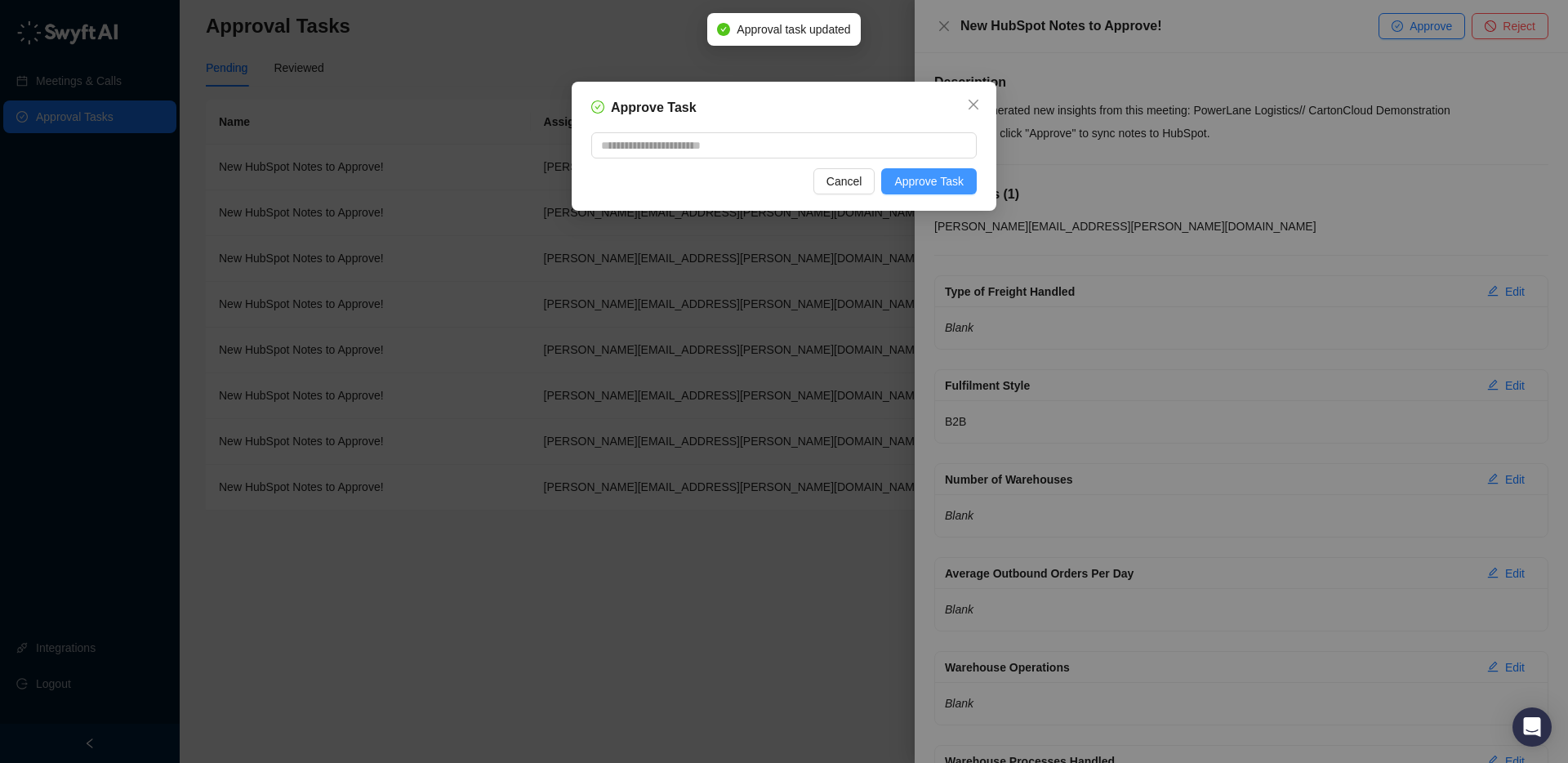
click at [947, 180] on span "Approve Task" at bounding box center [929, 181] width 70 height 18
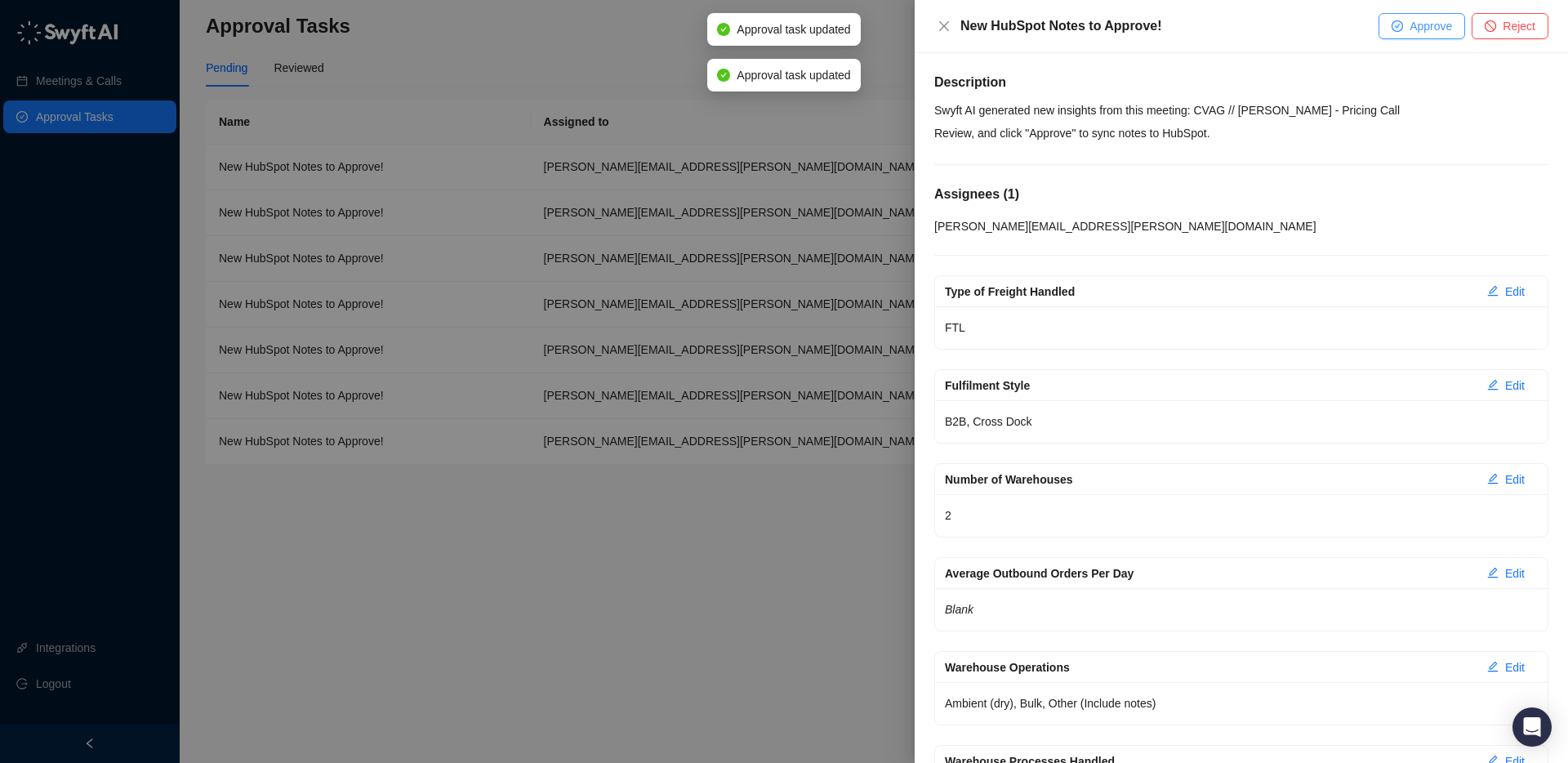
click at [1449, 25] on span "Approve" at bounding box center [1430, 26] width 43 height 18
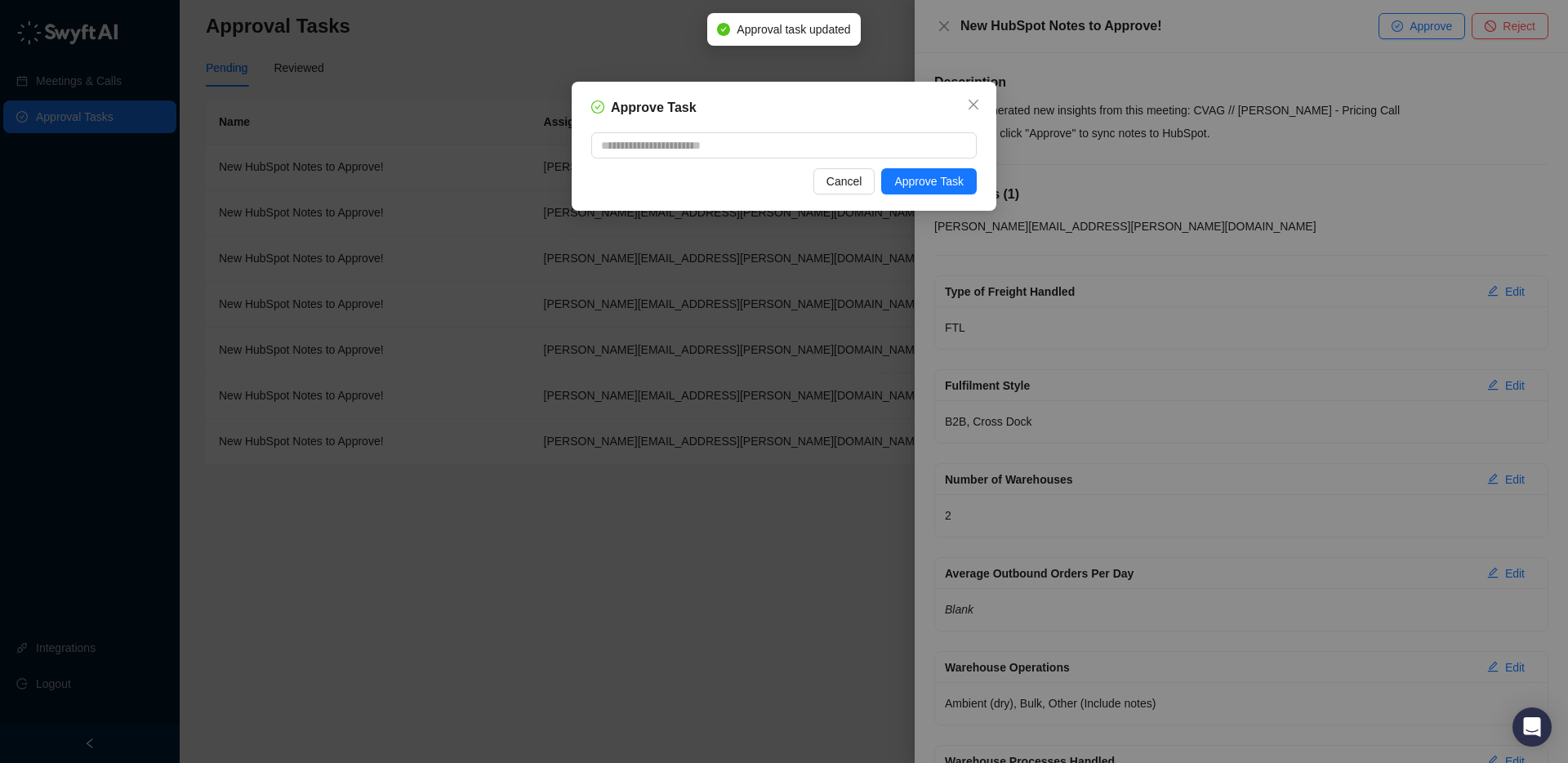
click at [979, 190] on div "Approve Task Cancel Approve Task" at bounding box center [783, 146] width 424 height 129
click at [974, 185] on button "Approve Task" at bounding box center [929, 181] width 95 height 26
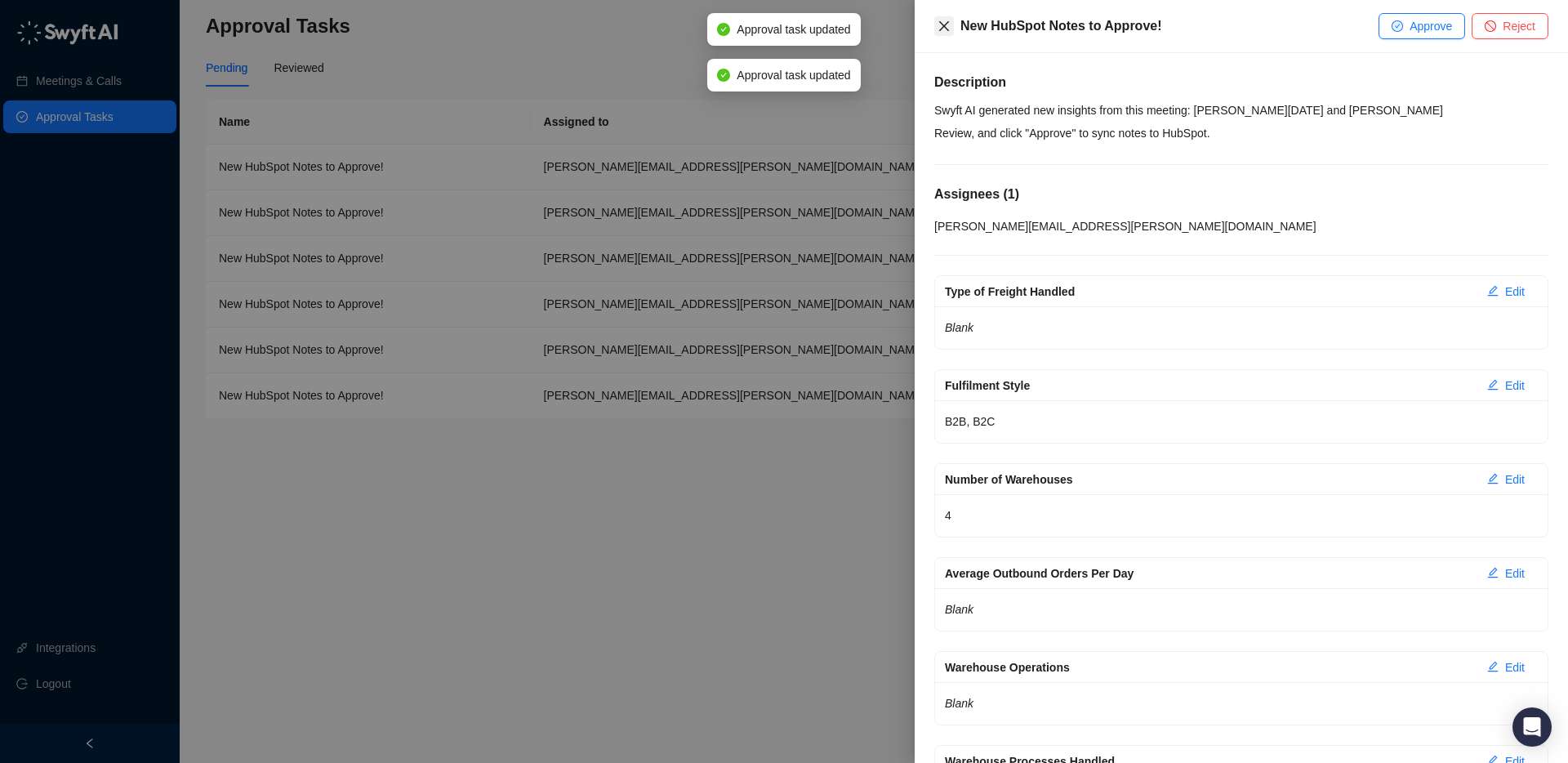
click at [946, 27] on icon "close" at bounding box center [944, 26] width 10 height 10
